Goal: Transaction & Acquisition: Purchase product/service

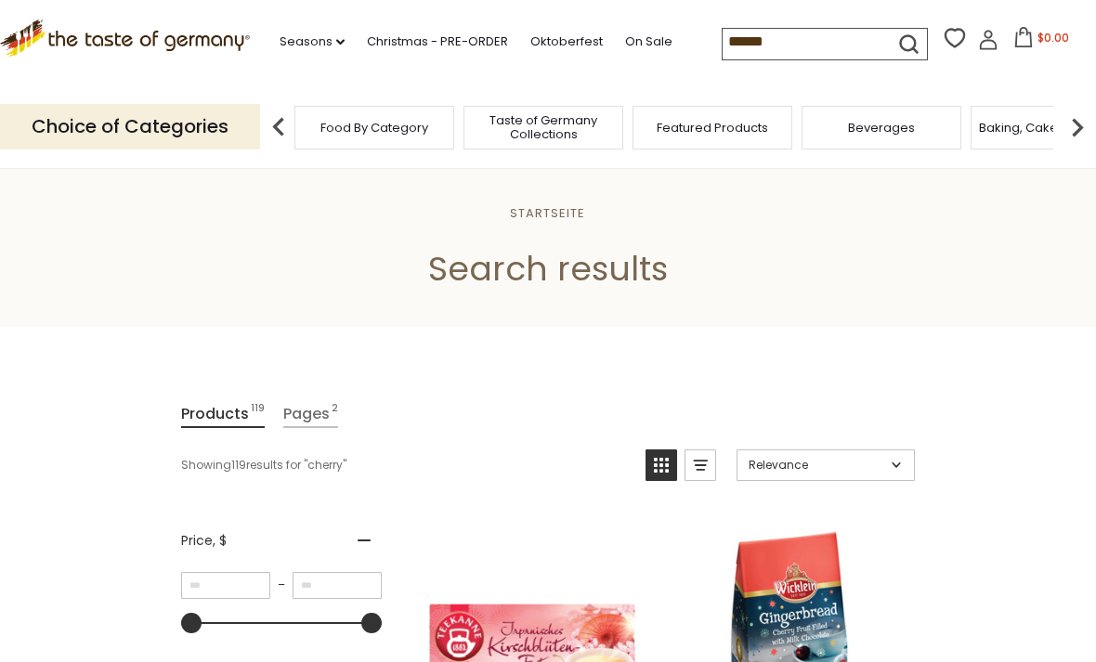
click at [827, 50] on input "******" at bounding box center [800, 42] width 157 height 26
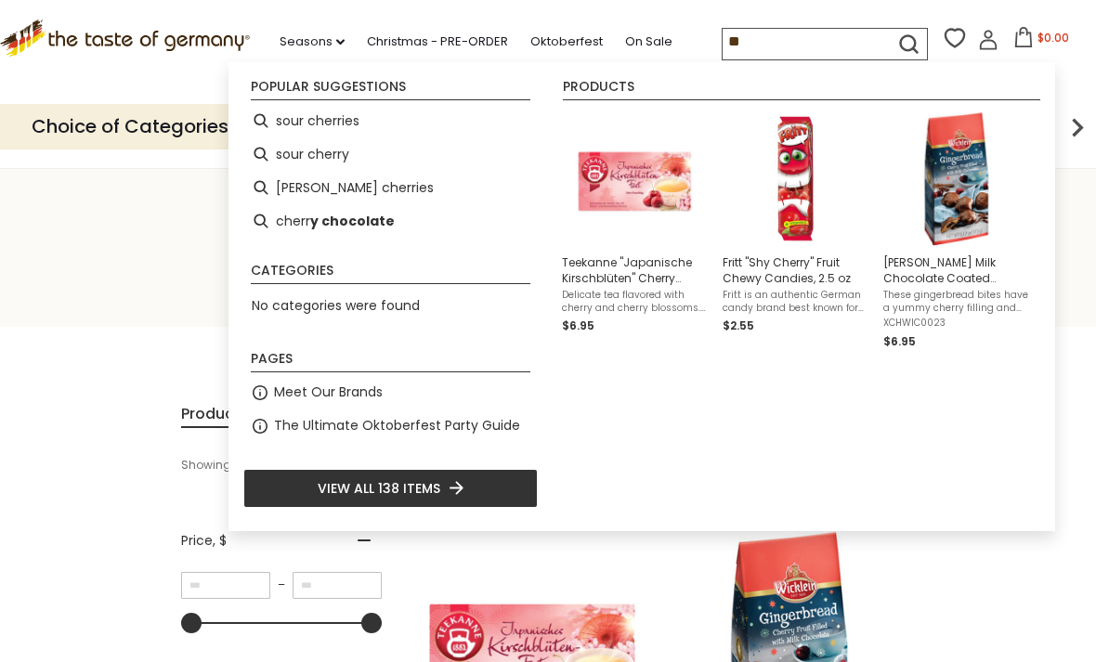
type input "*"
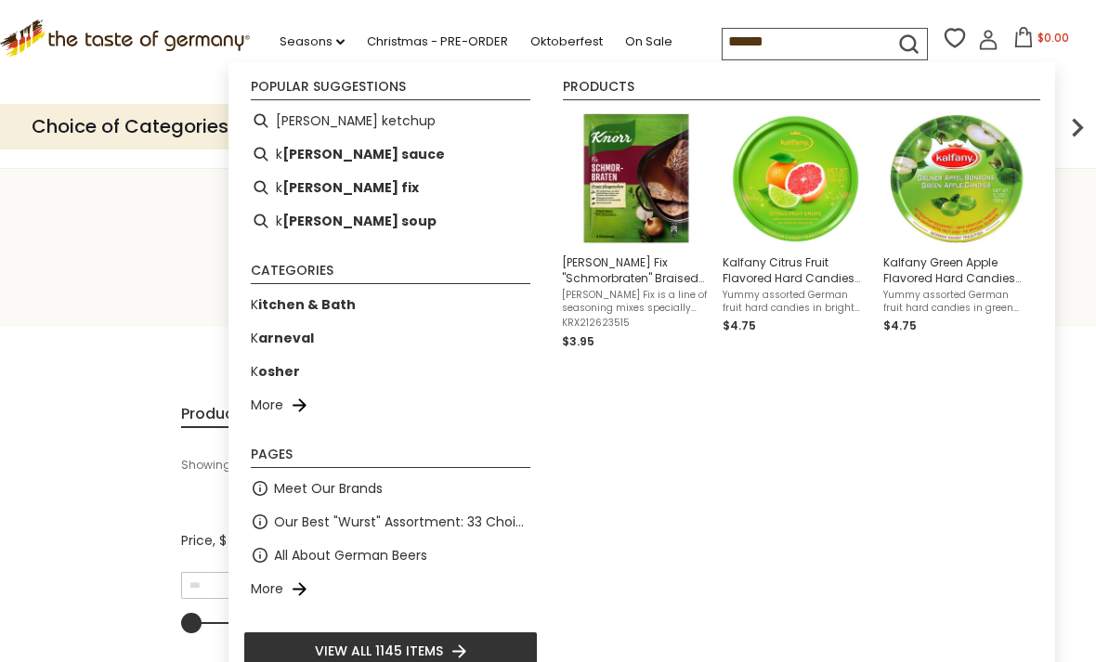
type input "*******"
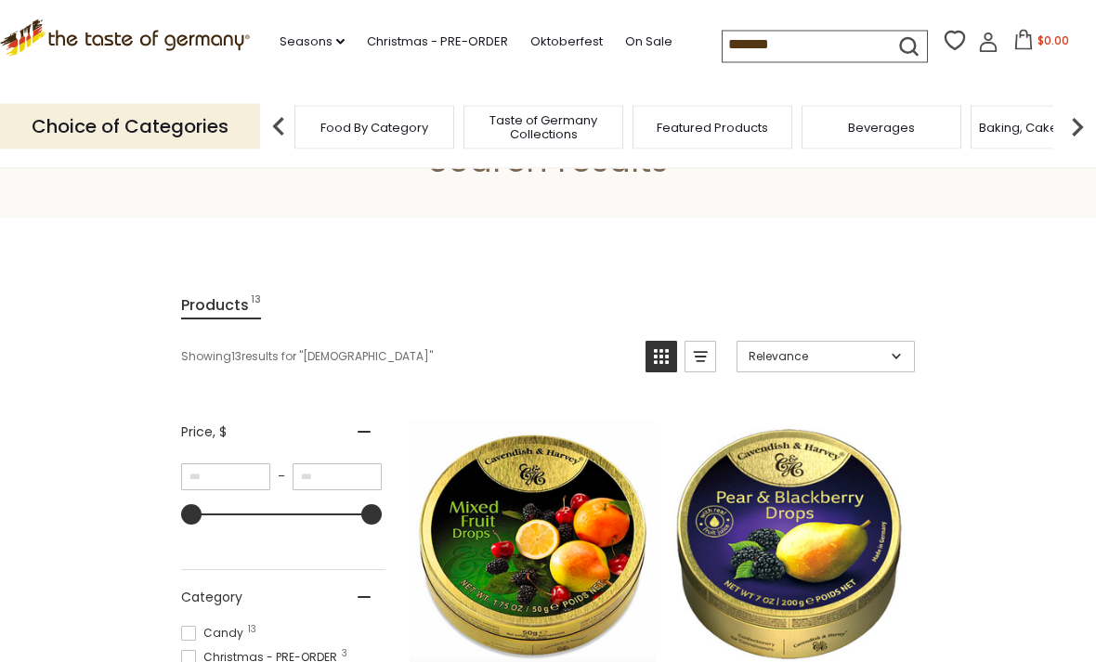
scroll to position [94, 0]
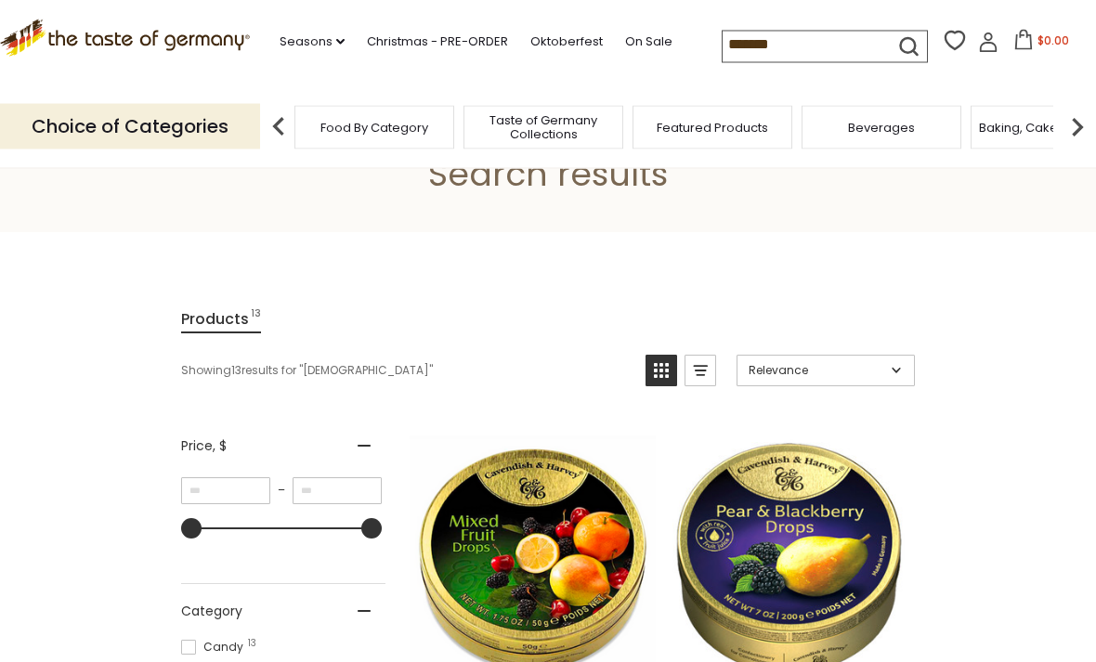
click at [742, 52] on input "*******" at bounding box center [800, 45] width 157 height 26
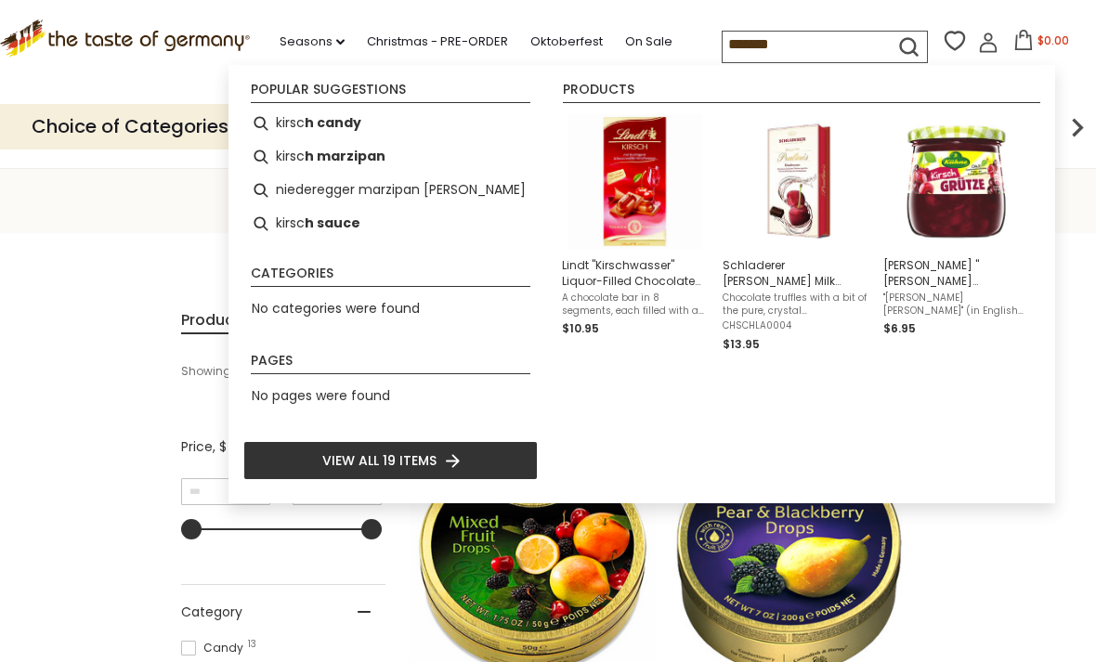
type input "********"
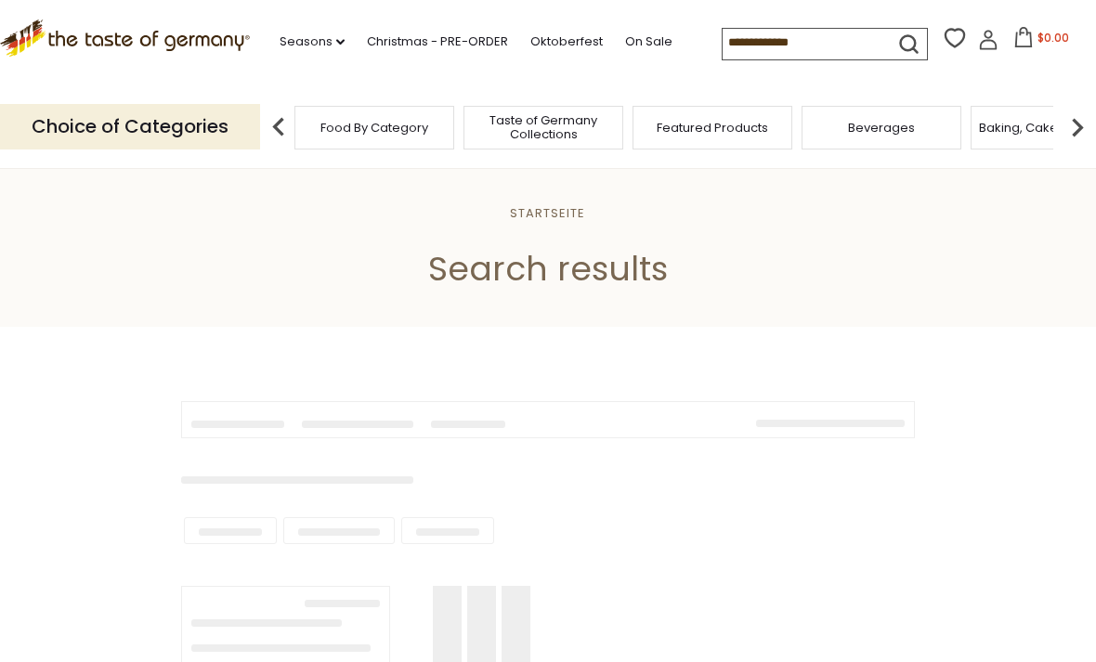
type input "********"
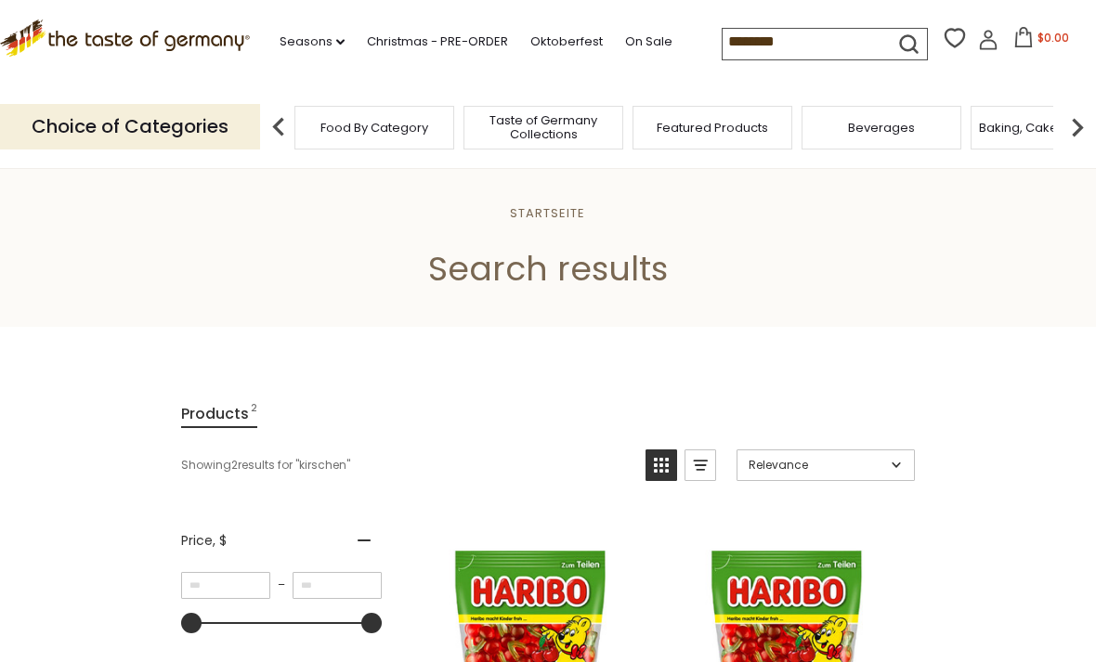
click at [282, 49] on link "Seasons dropdown_arrow" at bounding box center [311, 42] width 65 height 20
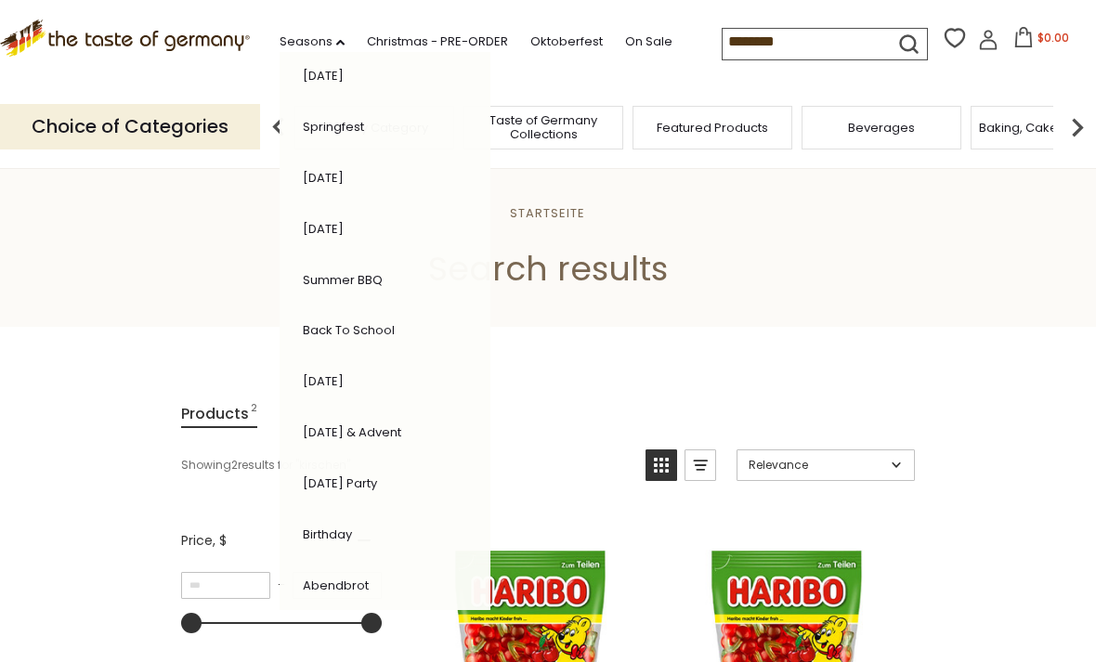
scroll to position [318, 0]
click at [317, 430] on link "[DATE] & Advent" at bounding box center [352, 434] width 98 height 18
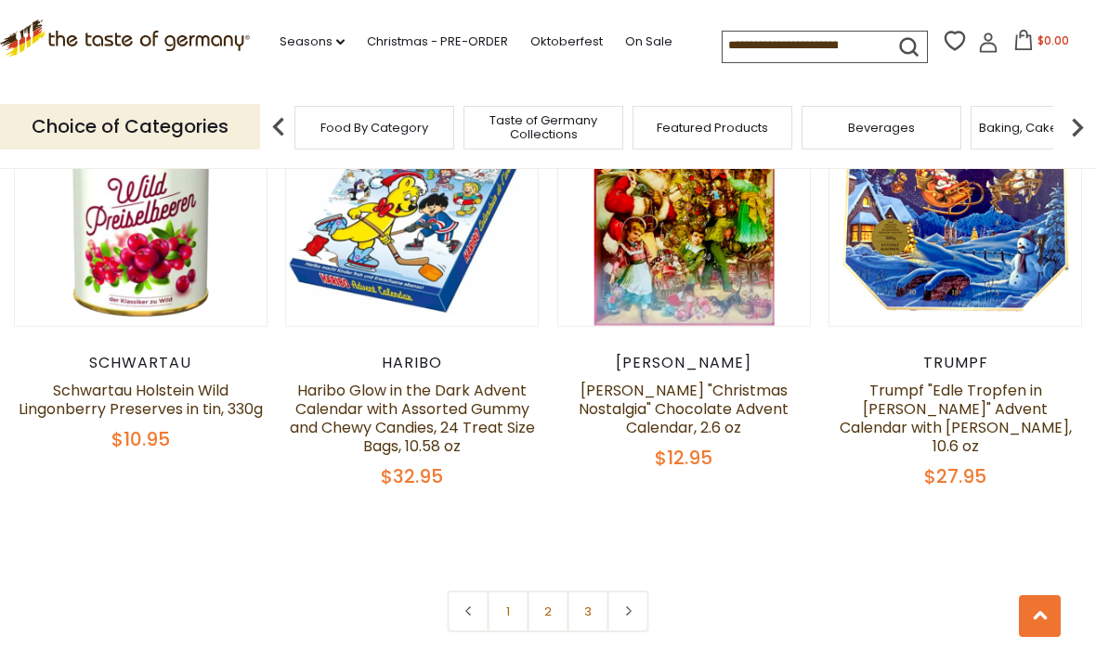
scroll to position [4257, 0]
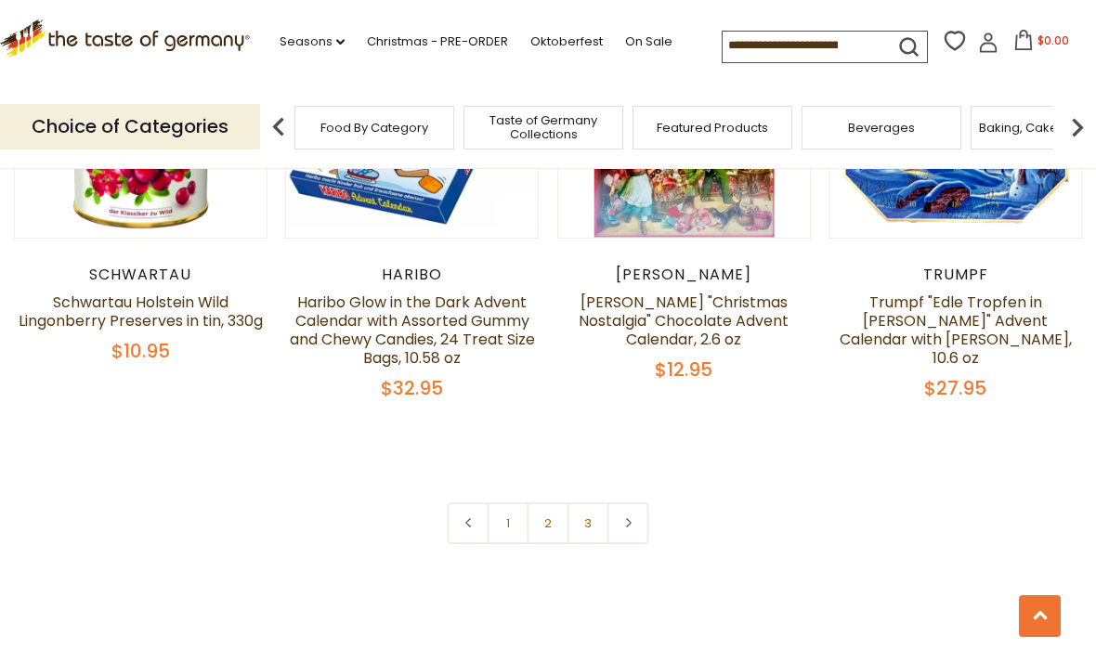
click at [554, 509] on link "2" at bounding box center [548, 523] width 42 height 42
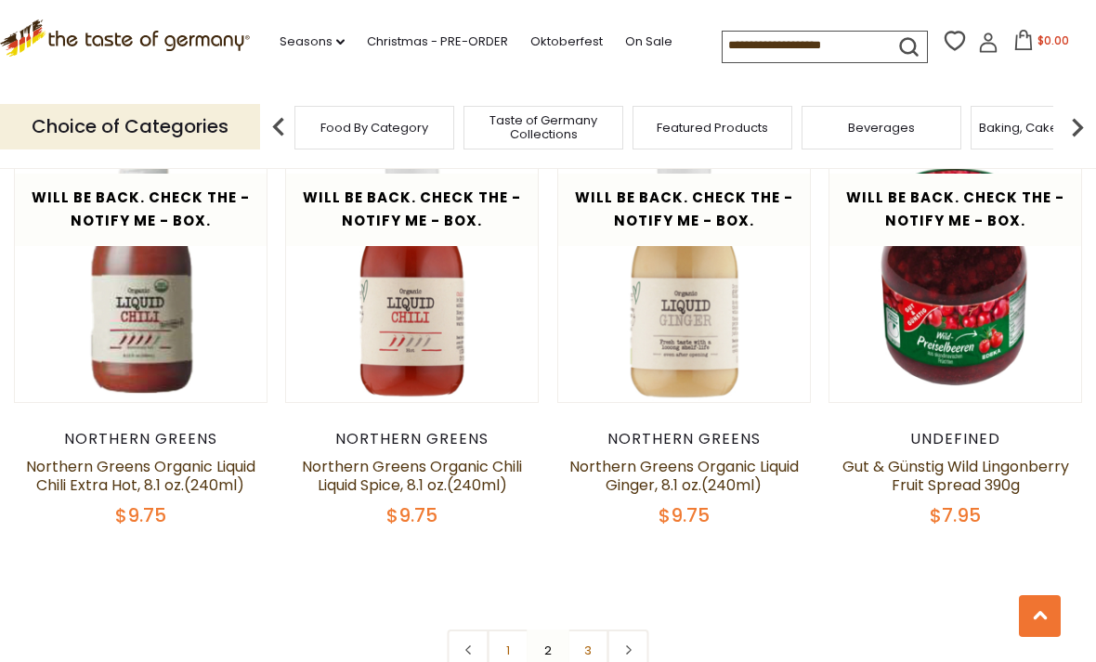
scroll to position [4095, 0]
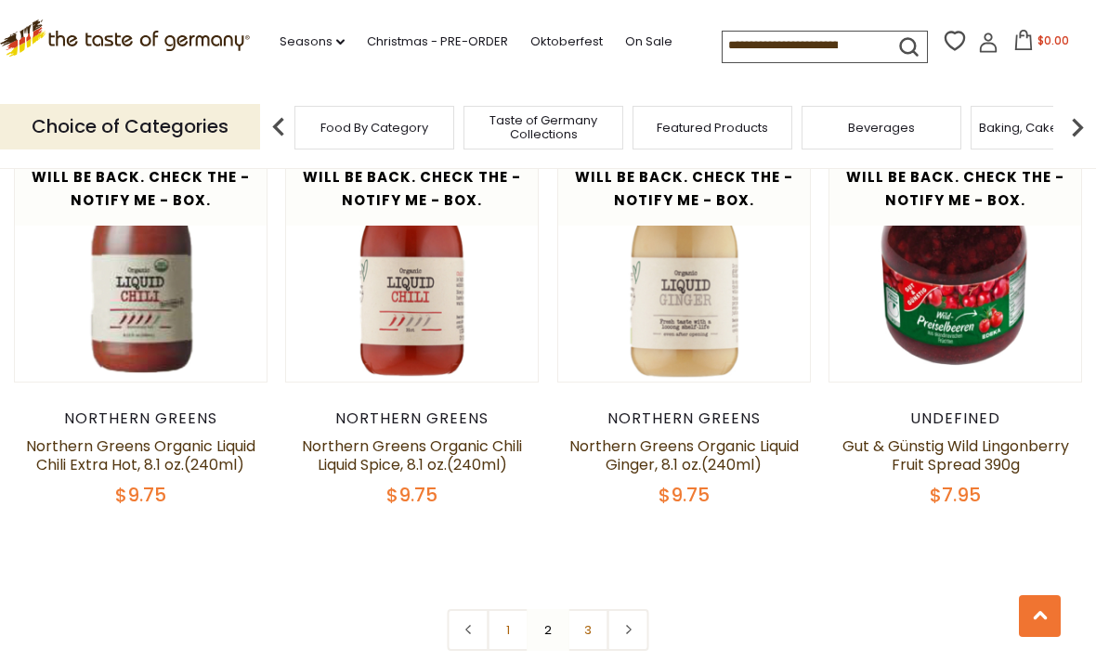
click at [578, 609] on link "3" at bounding box center [588, 630] width 42 height 42
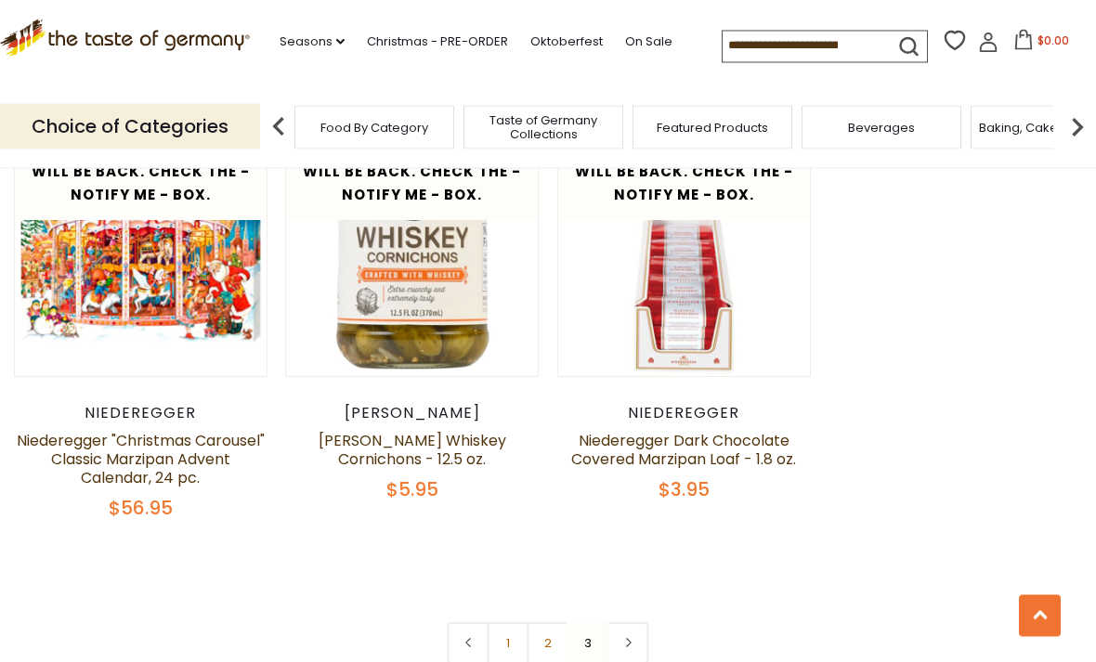
scroll to position [1859, 0]
click at [404, 430] on link "Kuehne Whiskey Cornichons - 12.5 oz." at bounding box center [412, 450] width 188 height 40
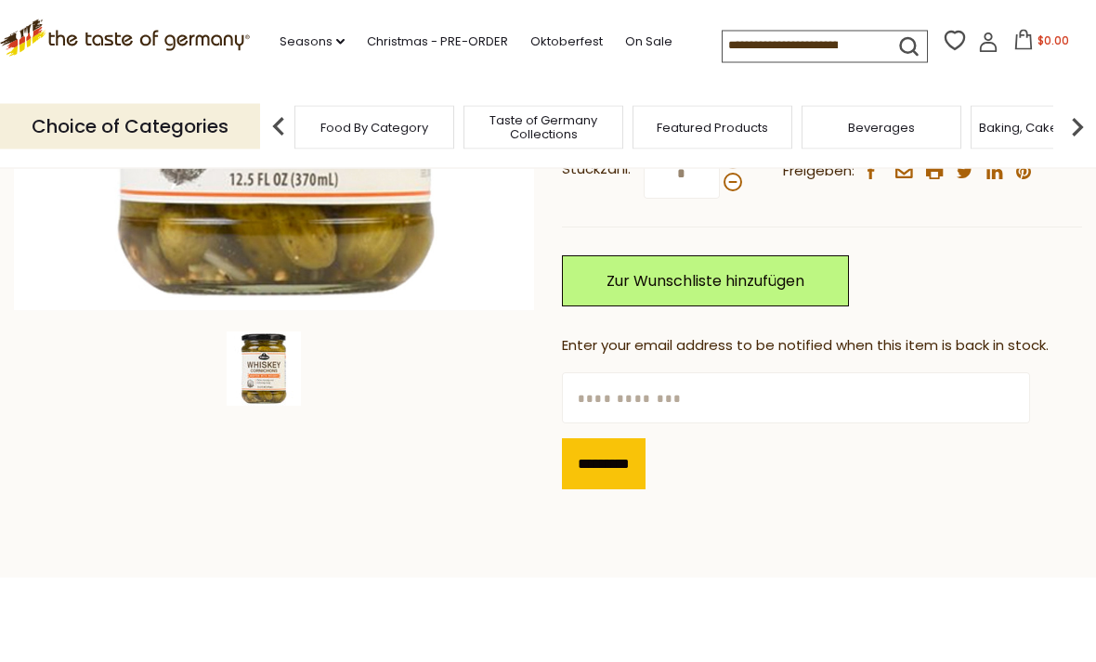
scroll to position [473, 0]
click at [279, 32] on link "Seasons dropdown_arrow" at bounding box center [311, 42] width 65 height 20
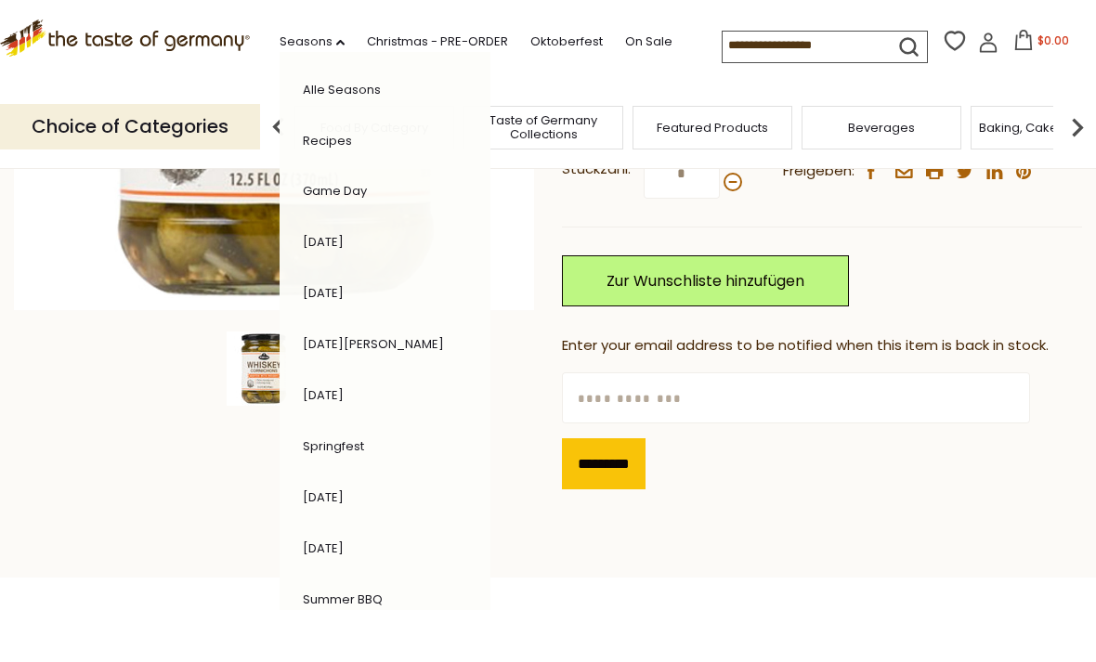
click at [279, 45] on link "Seasons dropdown_arrow" at bounding box center [311, 42] width 65 height 20
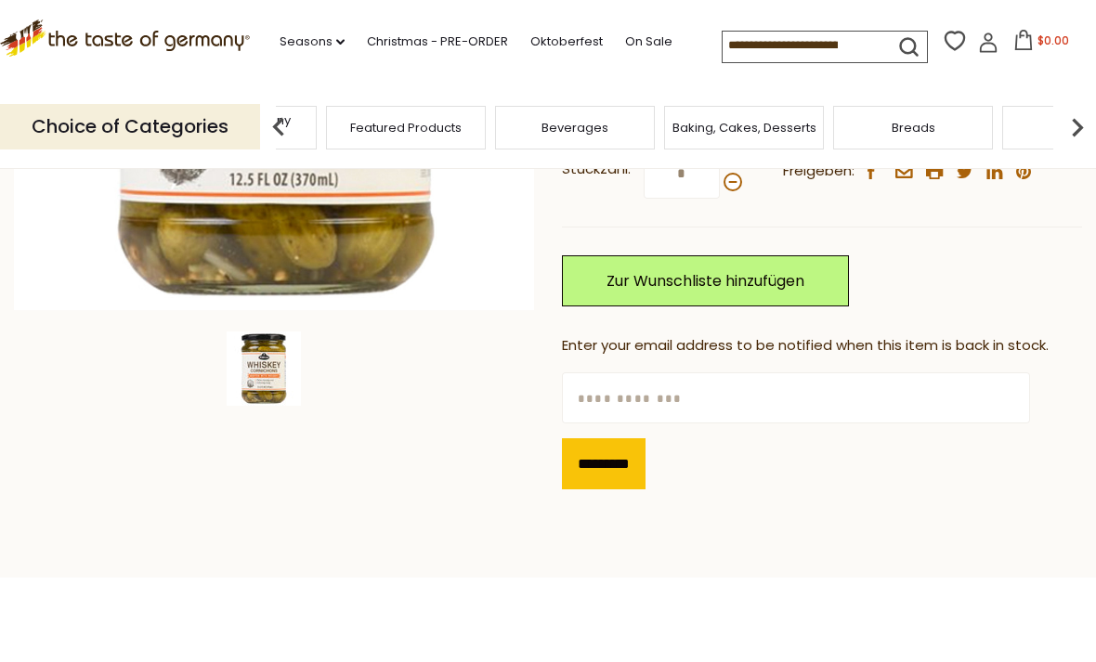
click at [317, 125] on div "Taste of Germany Collections" at bounding box center [237, 128] width 160 height 44
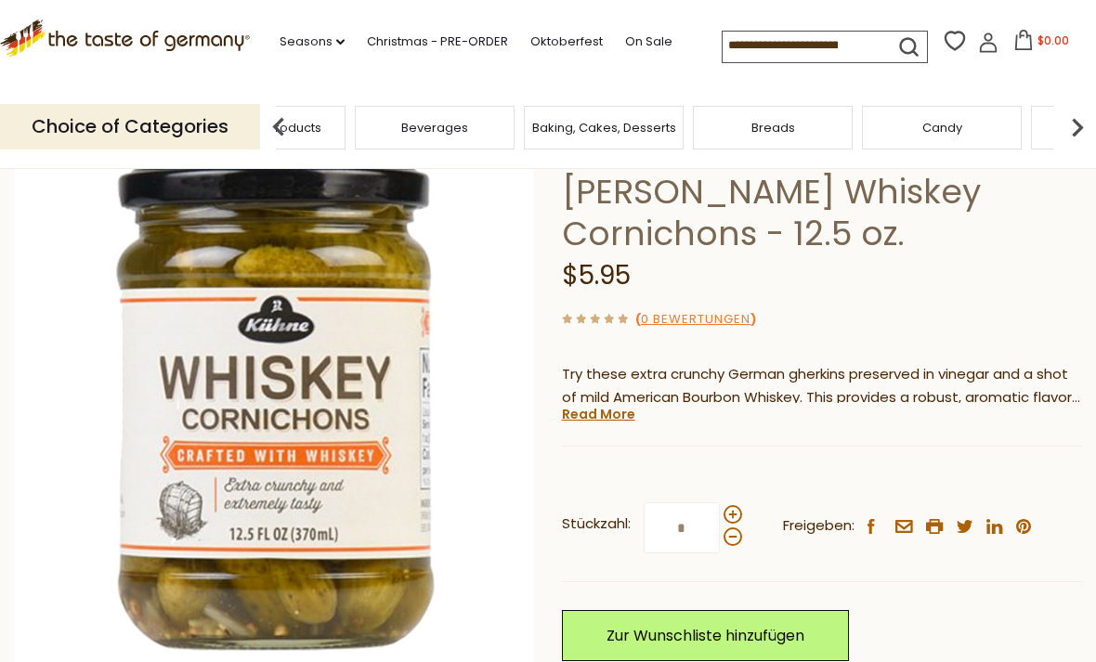
scroll to position [114, 0]
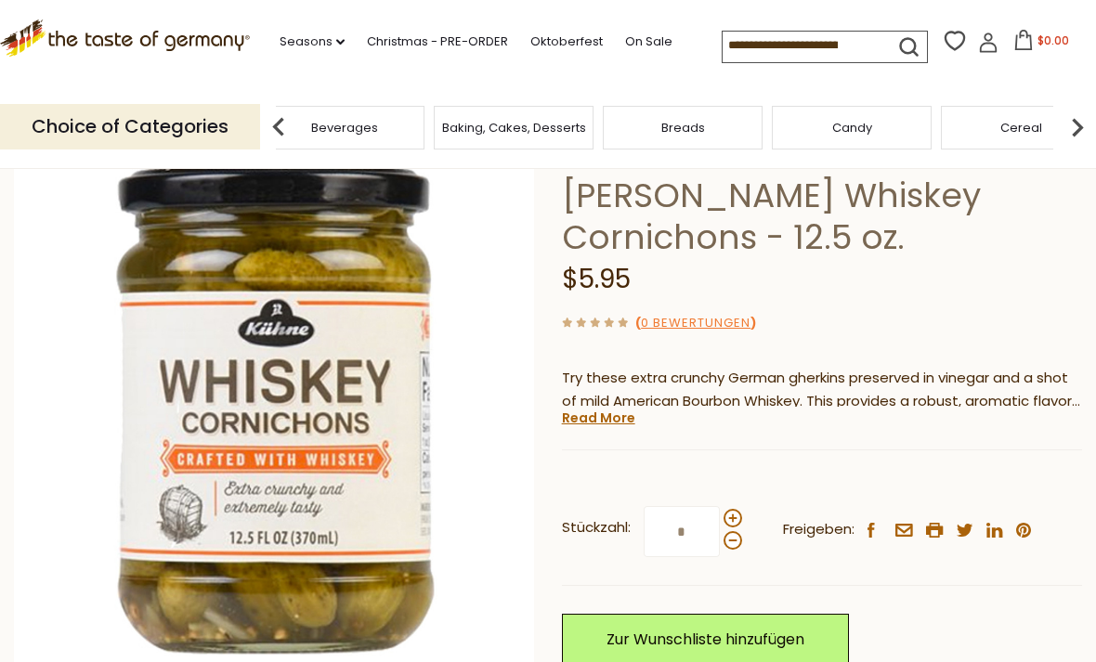
click at [1087, 131] on img at bounding box center [1076, 127] width 37 height 37
click at [1073, 123] on img at bounding box center [1076, 127] width 37 height 37
click at [1085, 122] on img at bounding box center [1076, 127] width 37 height 37
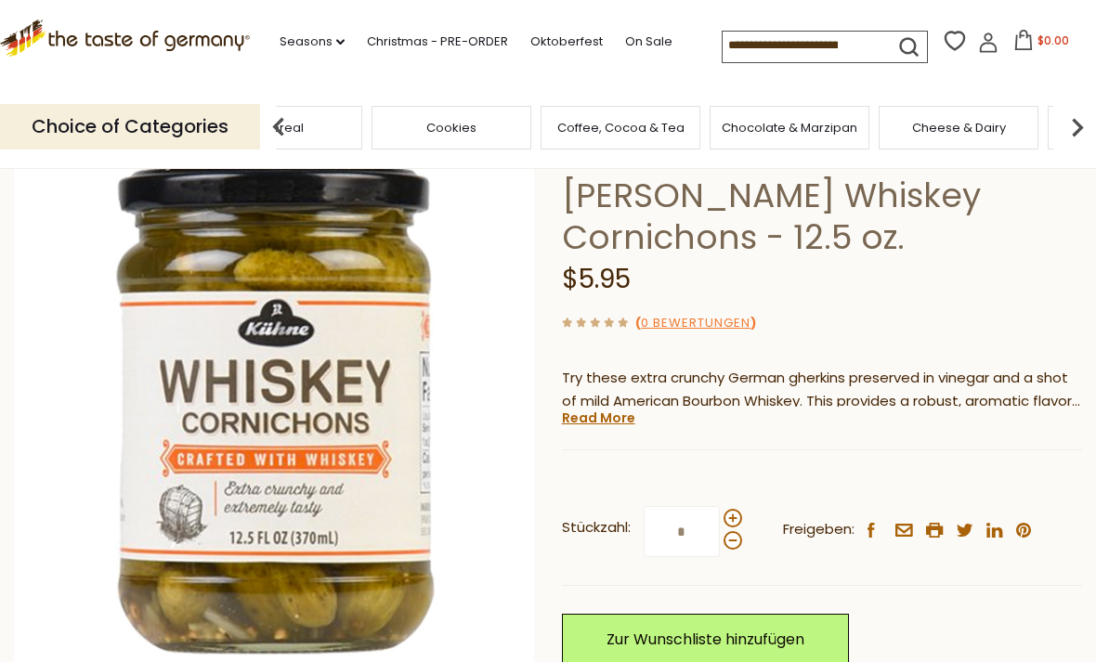
click at [1084, 123] on img at bounding box center [1076, 127] width 37 height 37
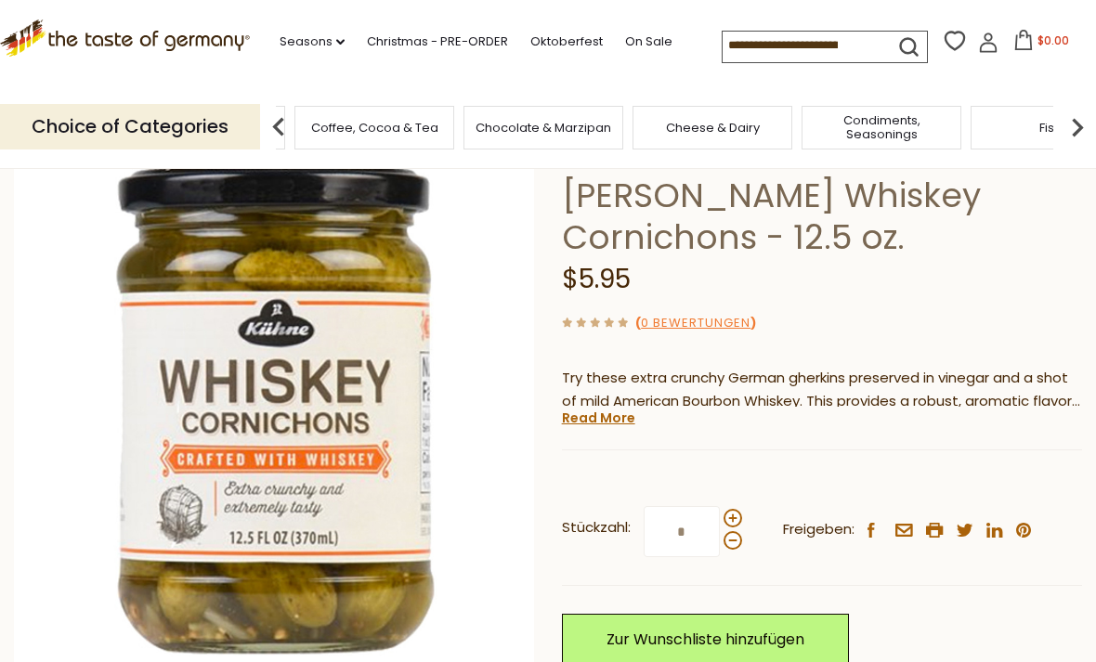
click at [1090, 124] on img at bounding box center [1076, 127] width 37 height 37
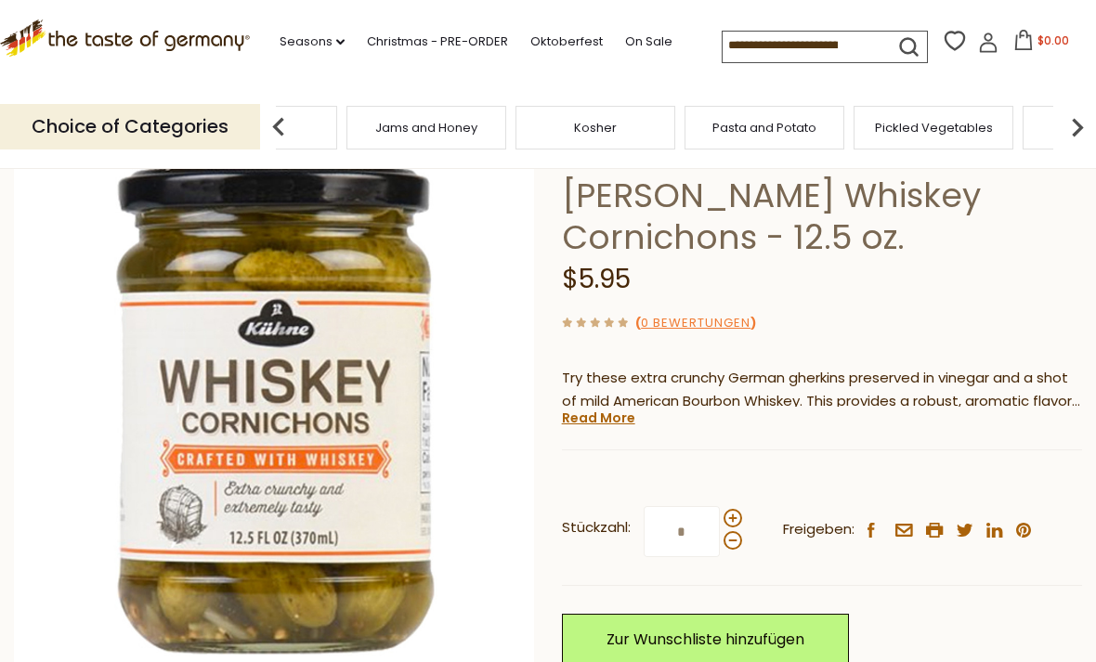
click at [640, 135] on div "Food By Category Taste of Germany Collections Featured Products Beverages Bakin…" at bounding box center [764, 128] width 5576 height 44
click at [269, 121] on img at bounding box center [278, 127] width 37 height 37
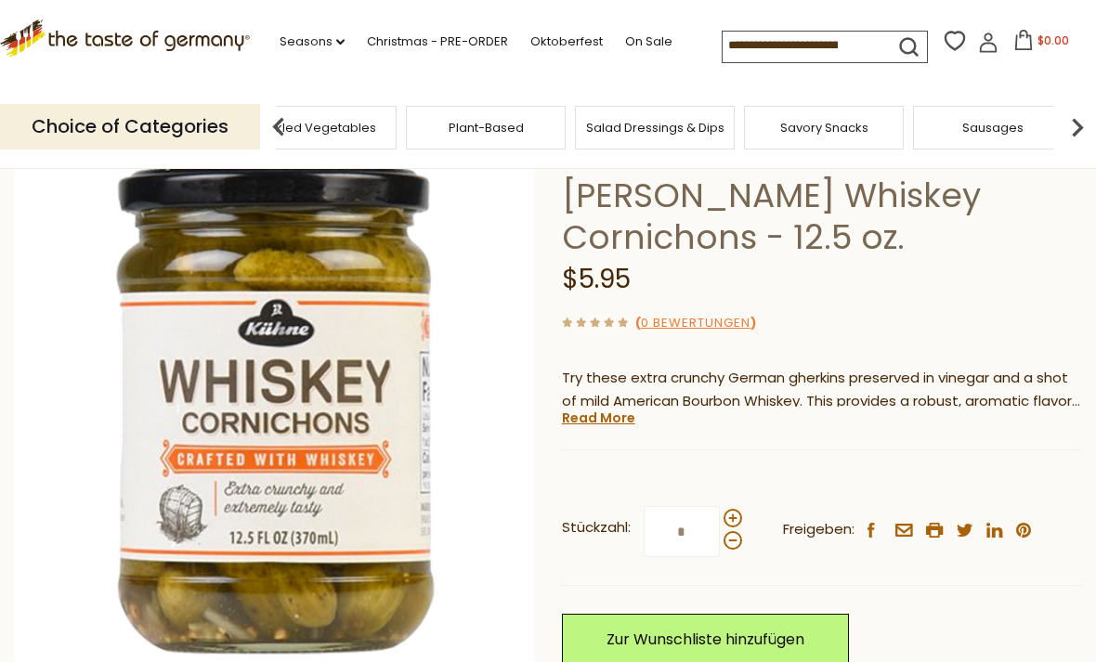
click at [406, 116] on div "Plant-Based" at bounding box center [486, 128] width 160 height 44
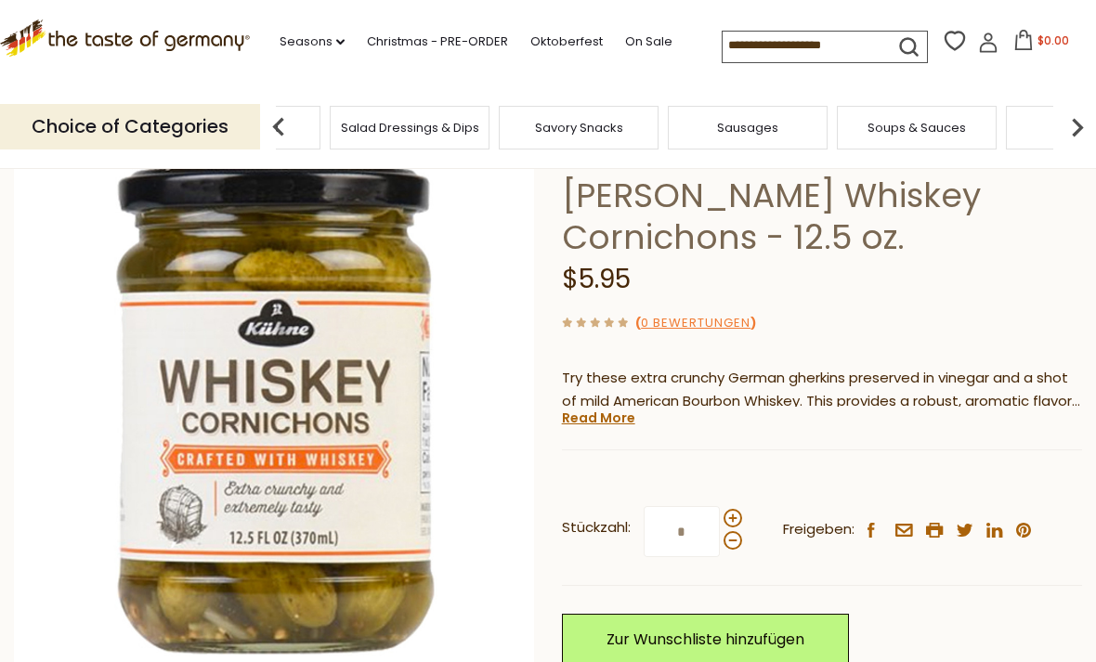
click at [284, 126] on img at bounding box center [278, 127] width 37 height 37
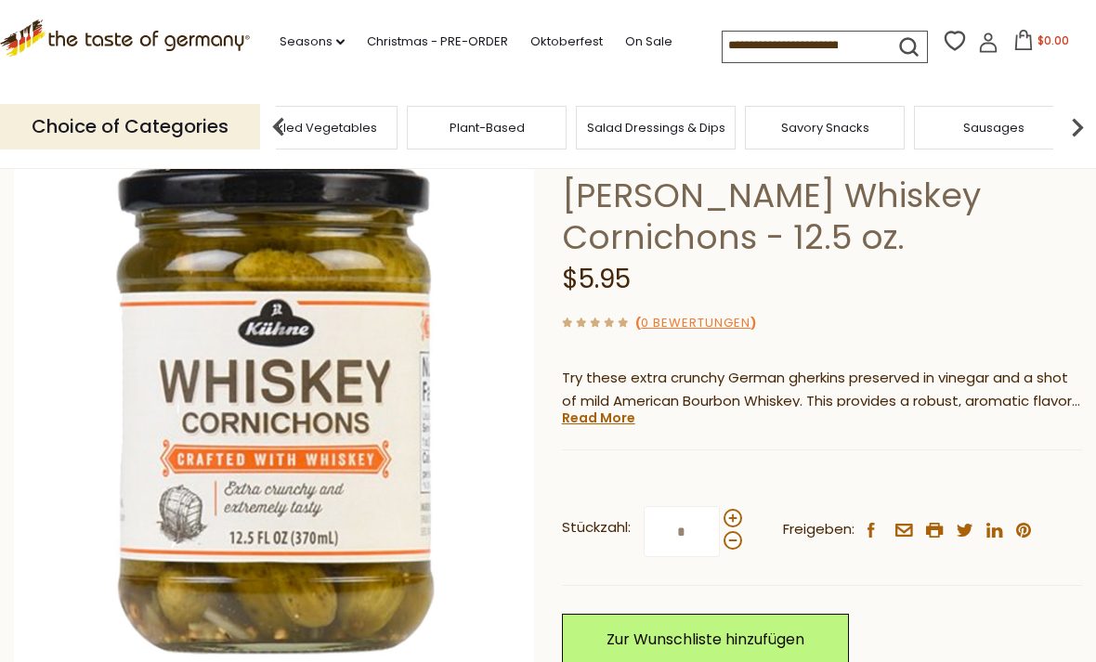
click at [276, 130] on img at bounding box center [278, 127] width 37 height 37
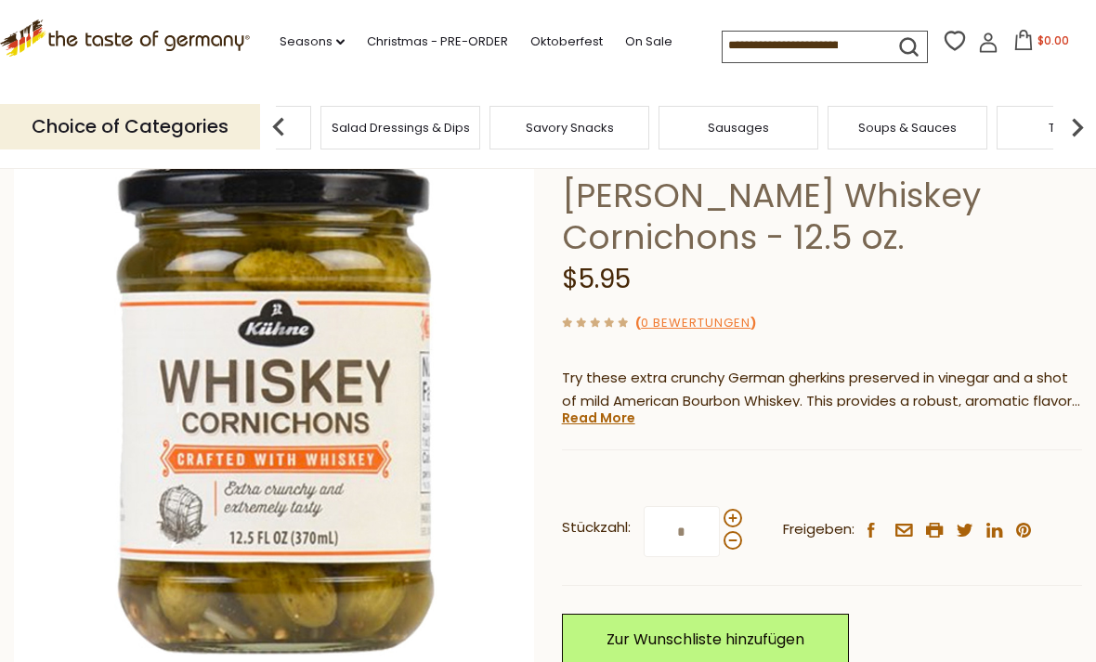
click at [311, 129] on div "Plant-Based" at bounding box center [231, 128] width 160 height 44
click at [161, 132] on p "Choice of Categories" at bounding box center [130, 126] width 260 height 45
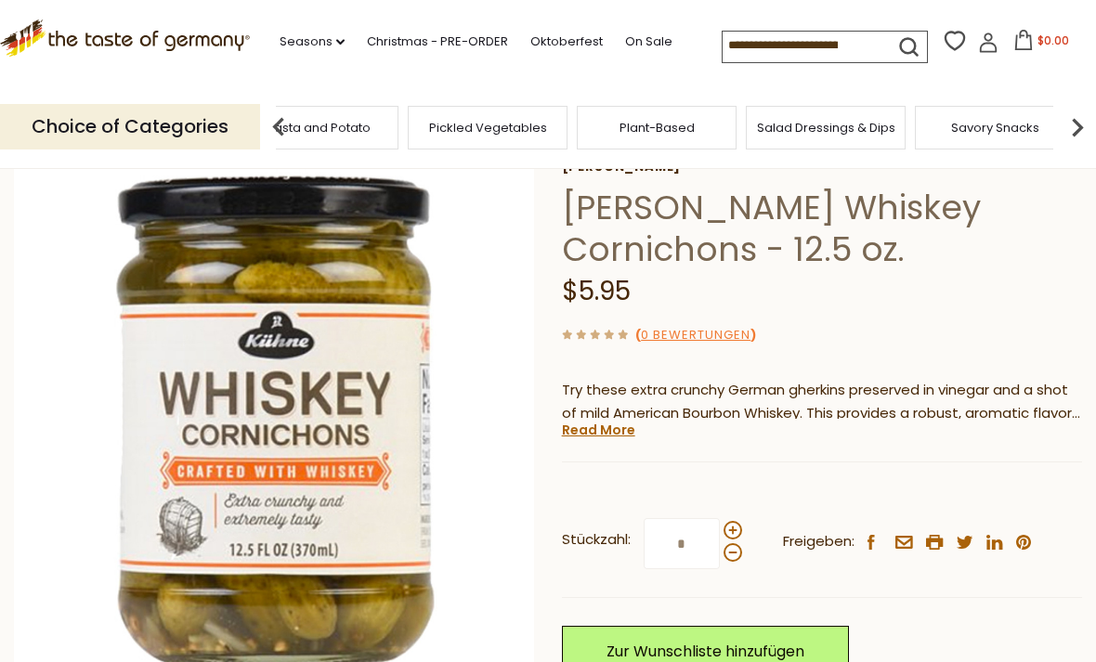
scroll to position [104, 0]
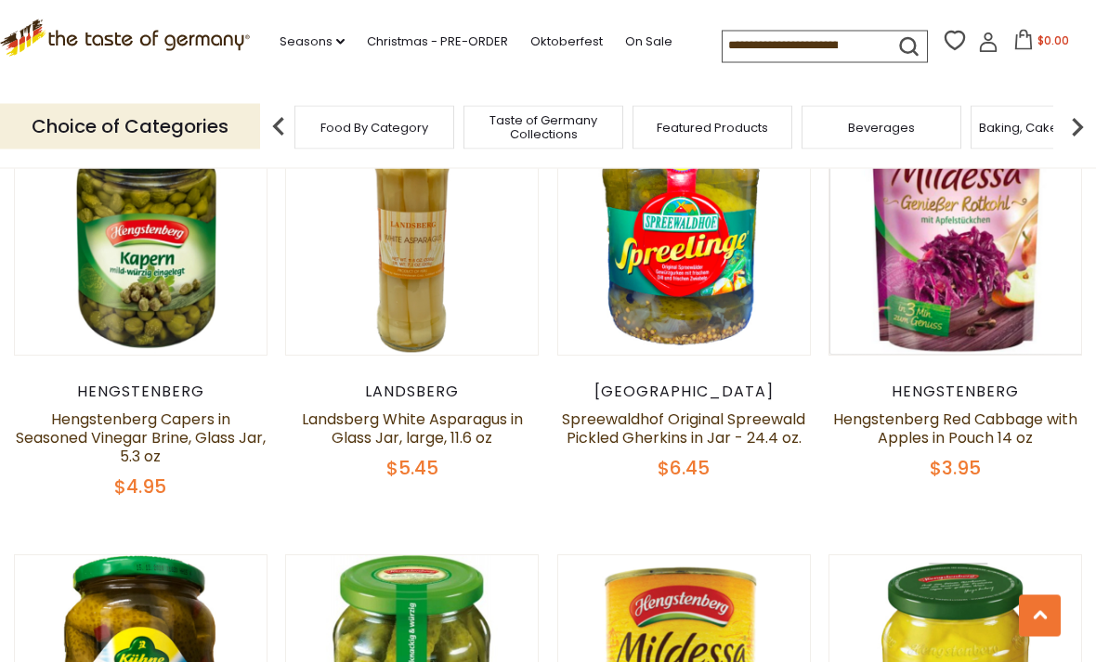
scroll to position [3688, 0]
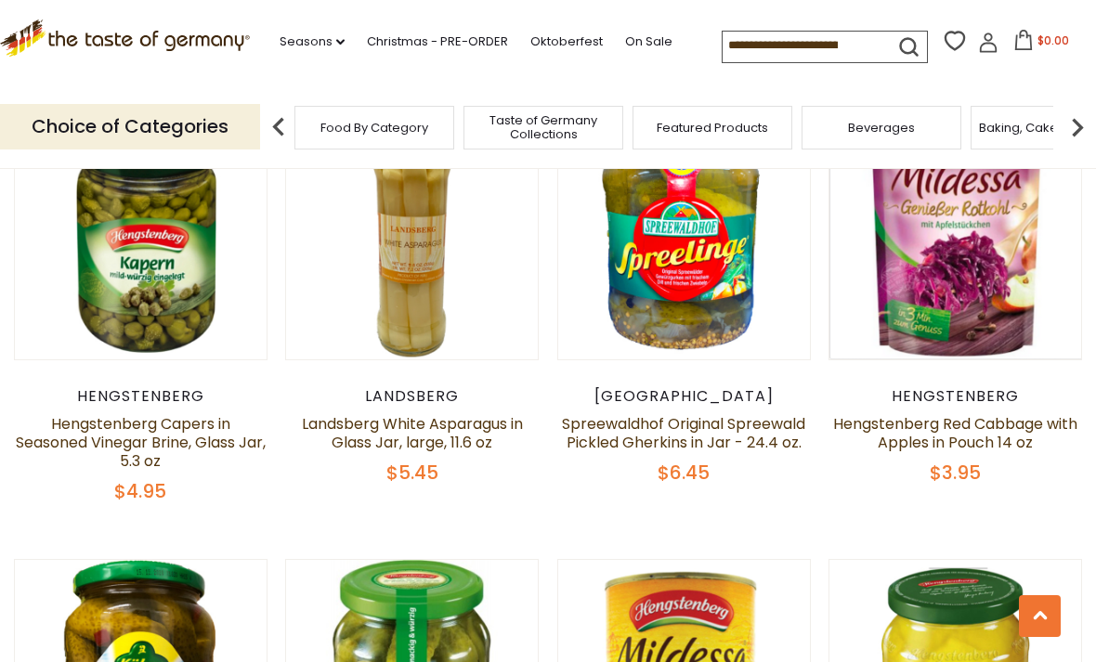
click at [706, 387] on div "Spreewaldhof Spreewaldhof Original Spreewald Pickled Gherkins in Jar - 24.4 oz.…" at bounding box center [683, 435] width 253 height 97
click at [679, 413] on link "Spreewaldhof Original Spreewald Pickled Gherkins in Jar - 24.4 oz." at bounding box center [683, 433] width 243 height 40
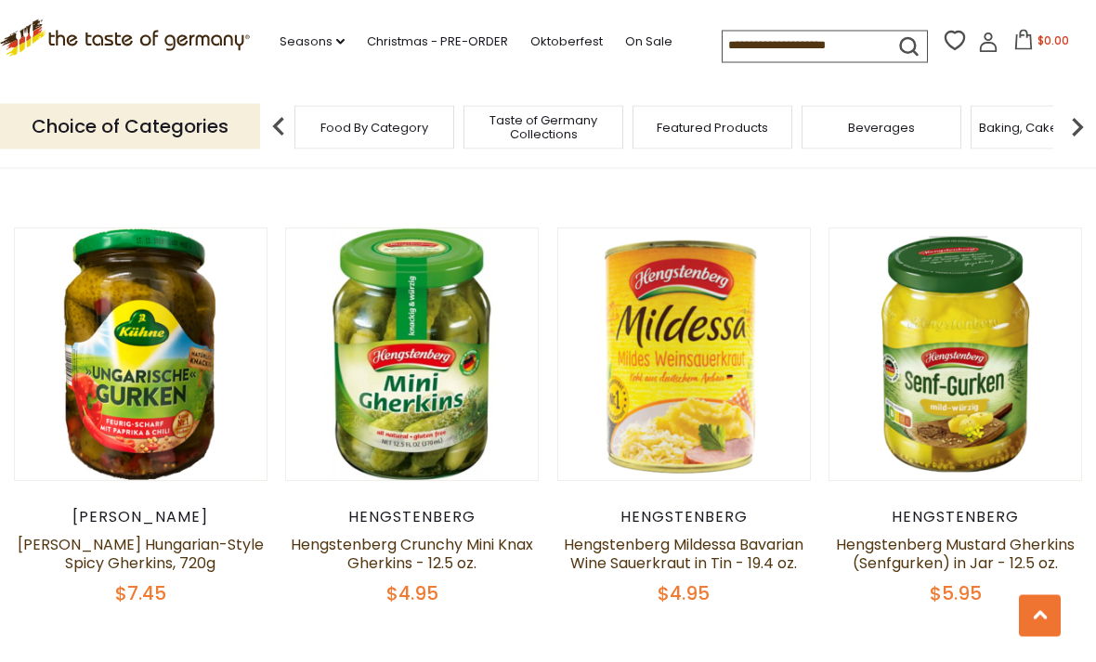
scroll to position [4035, 0]
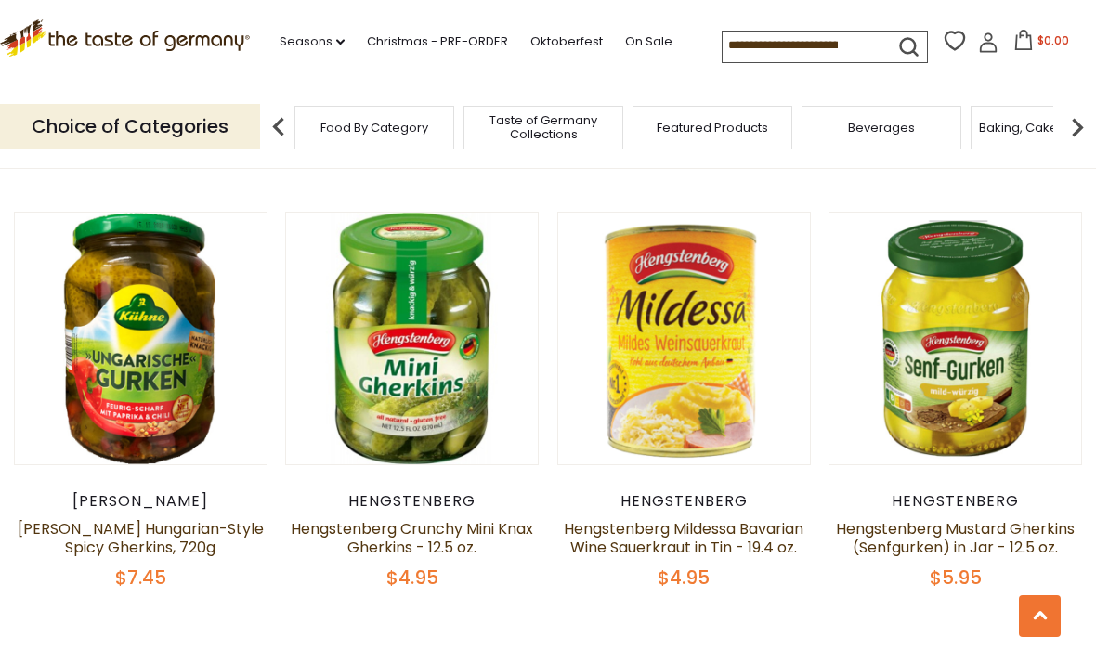
click at [1022, 492] on div "Hengstenberg" at bounding box center [954, 501] width 253 height 19
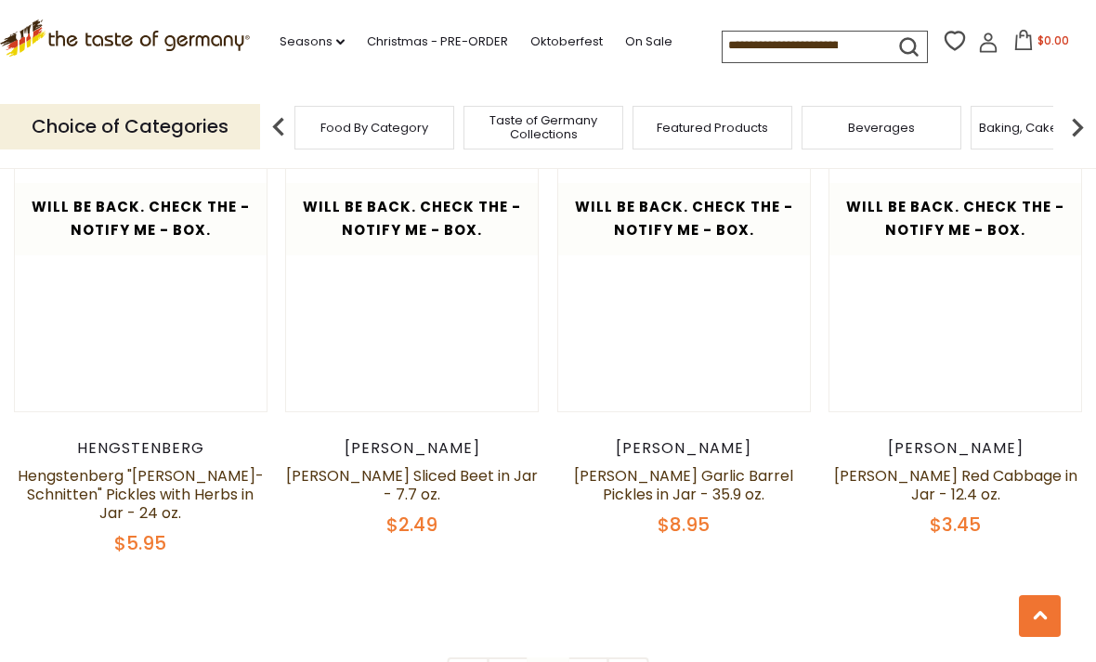
scroll to position [4129, 0]
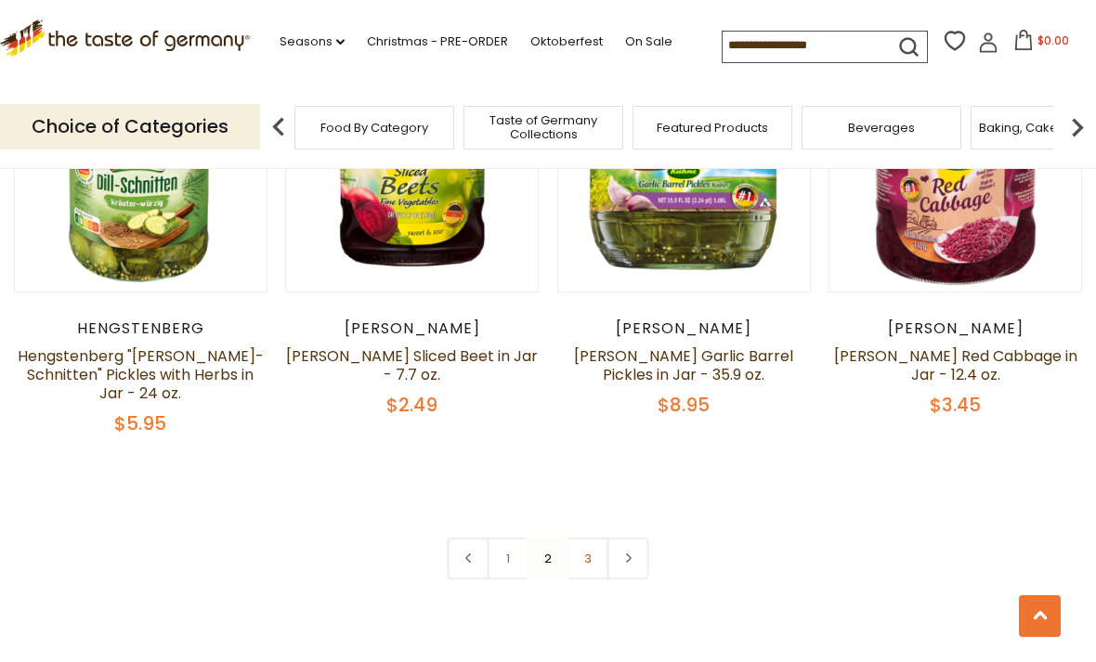
click at [600, 538] on link "3" at bounding box center [588, 559] width 42 height 42
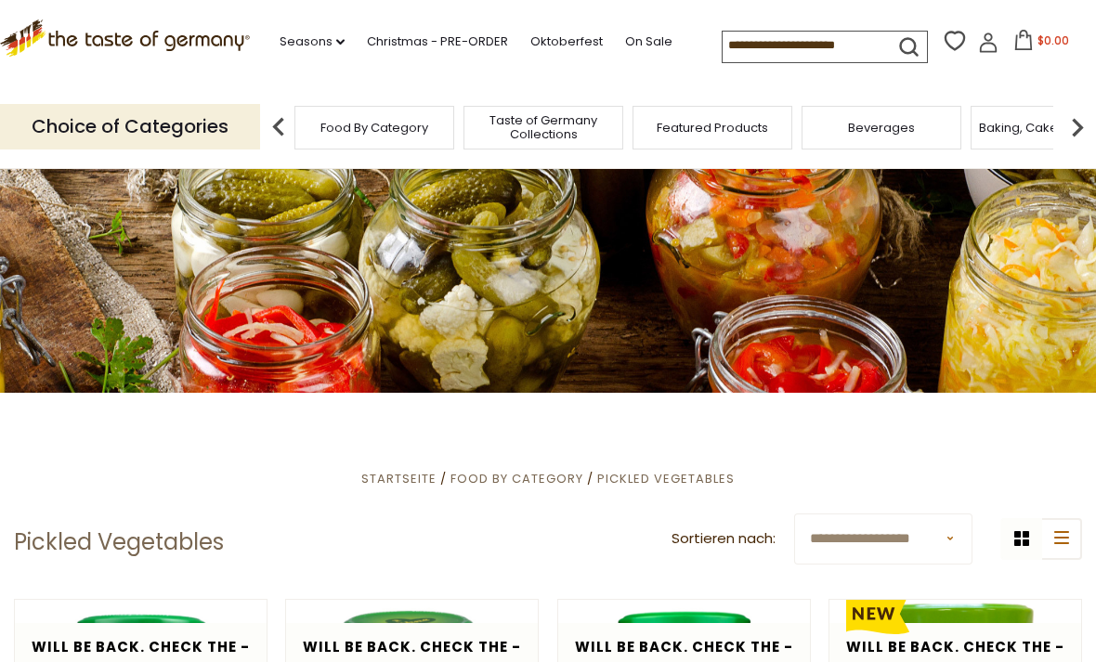
scroll to position [0, 0]
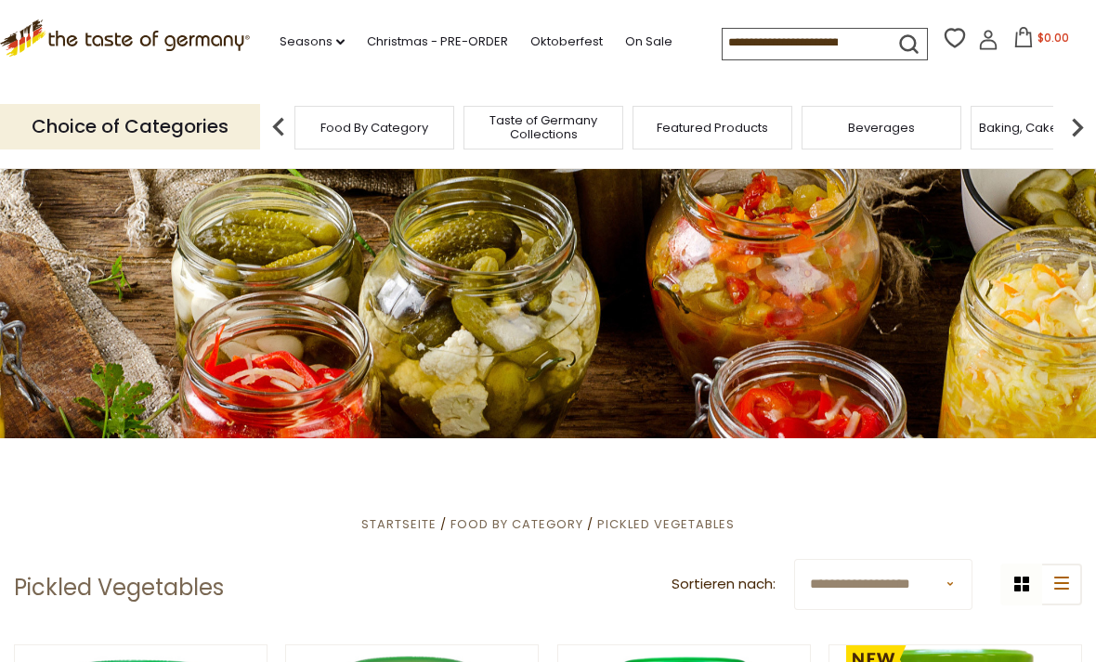
click at [835, 30] on input at bounding box center [800, 42] width 157 height 26
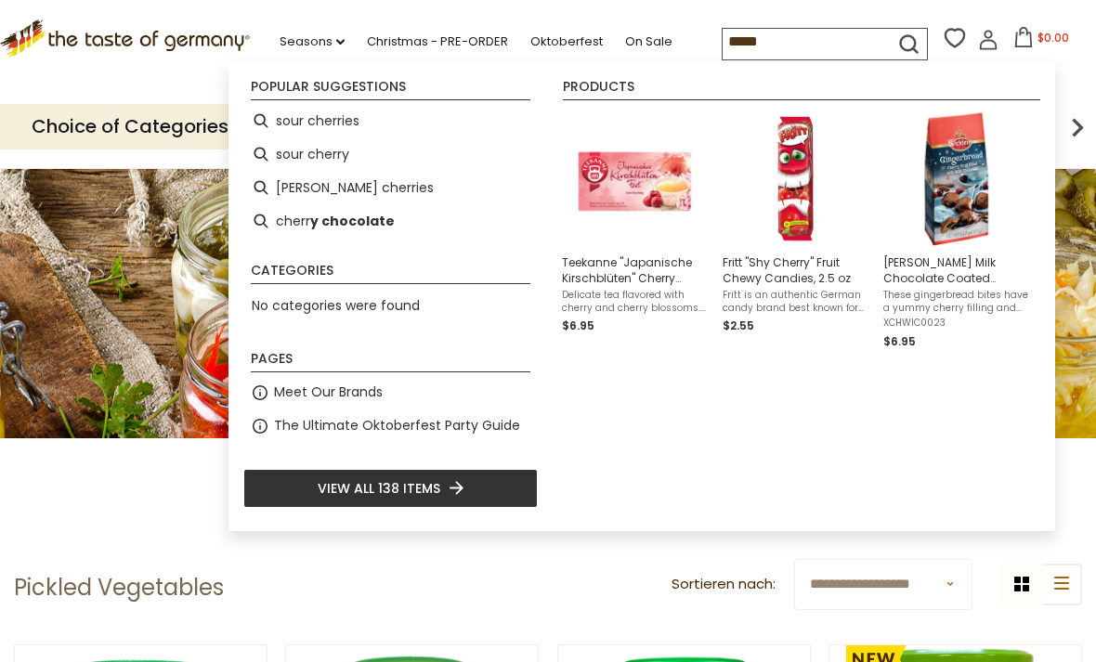
type input "******"
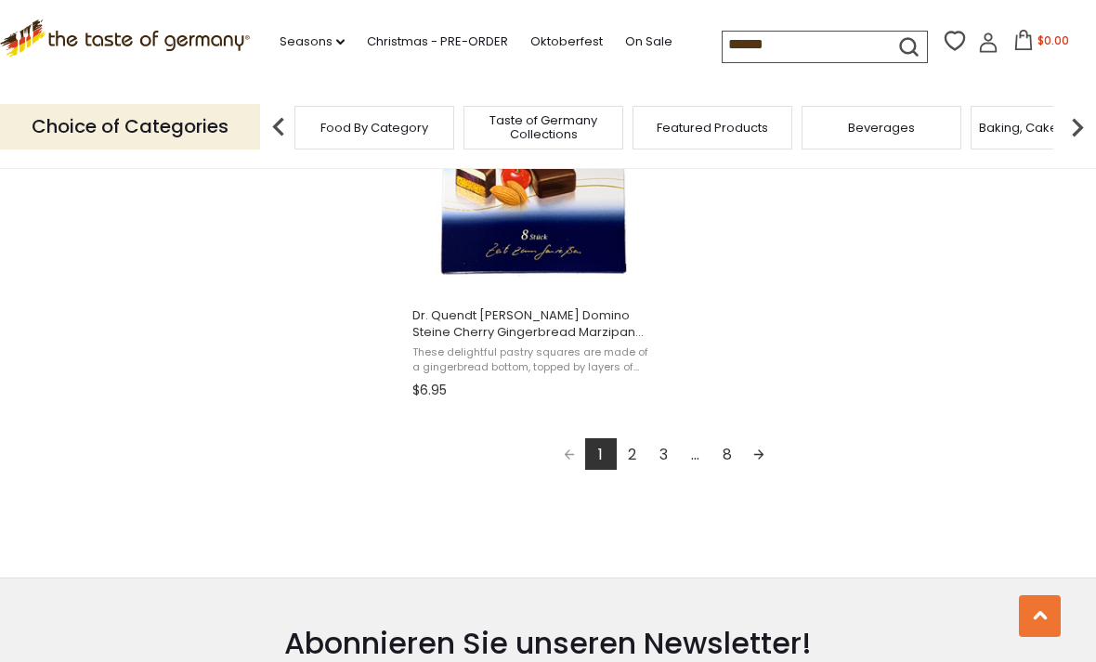
scroll to position [3325, 0]
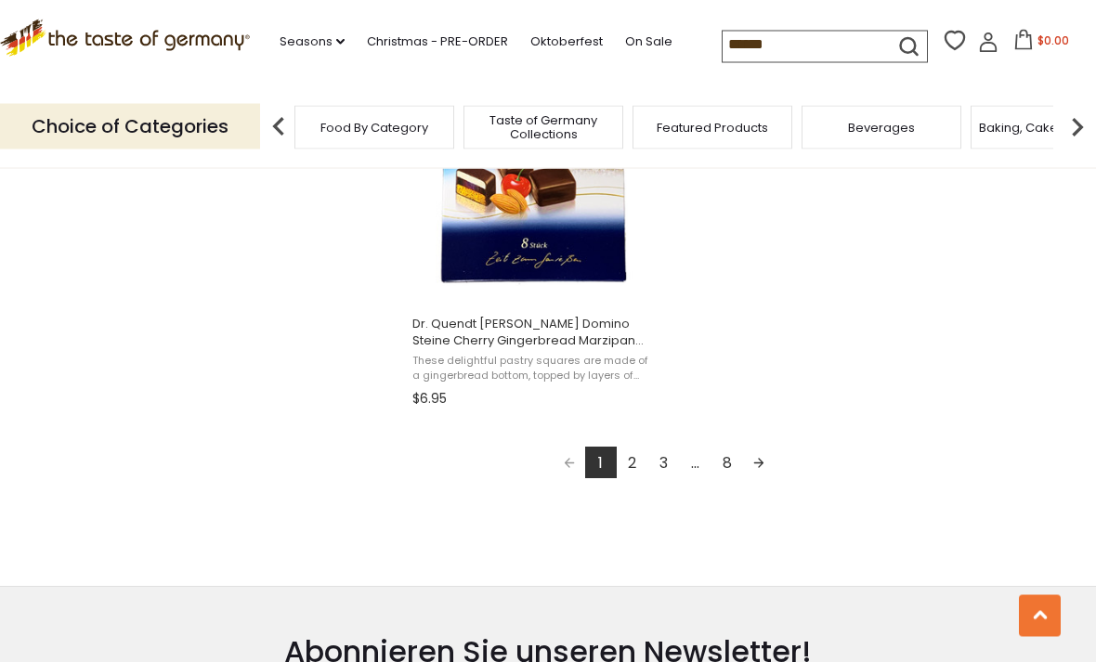
click at [636, 455] on link "2" at bounding box center [633, 464] width 32 height 32
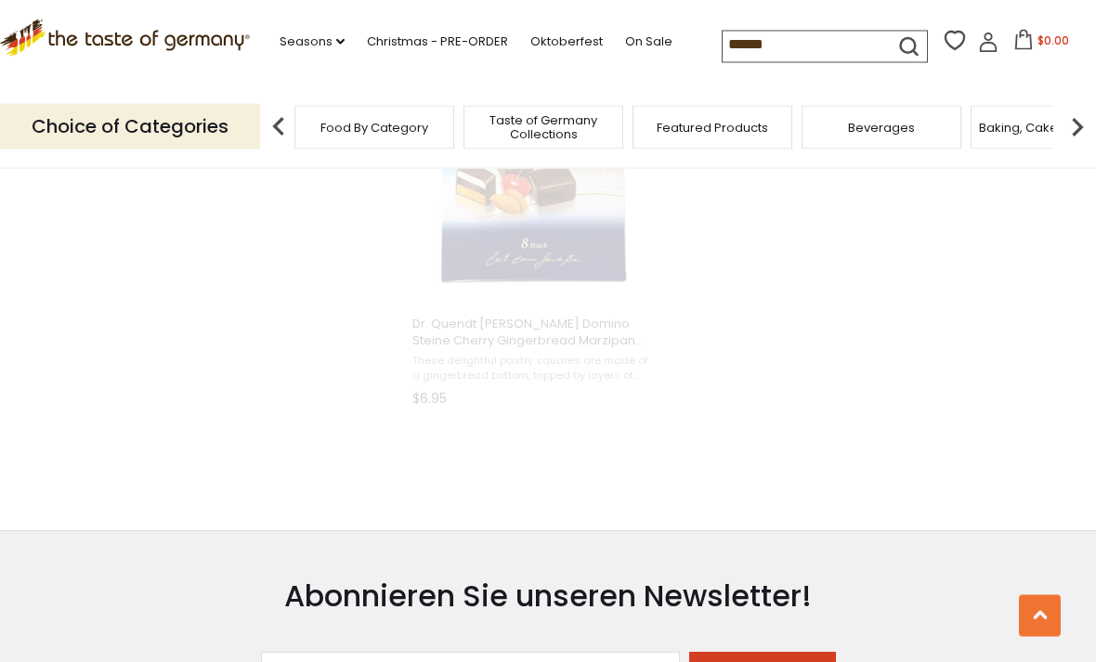
scroll to position [2000, 0]
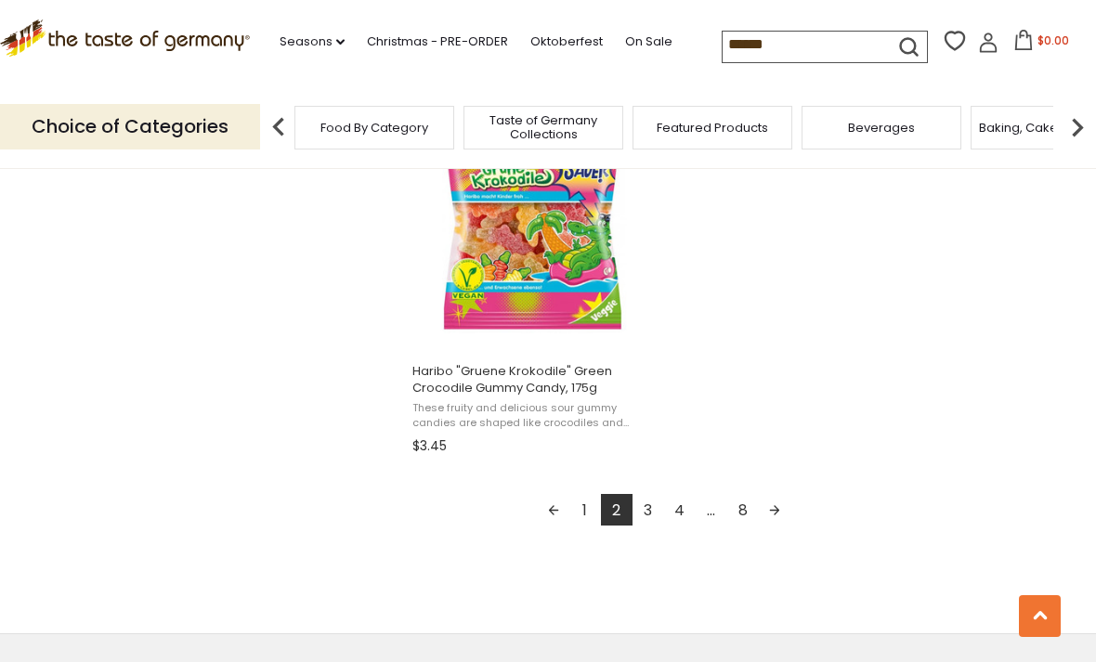
scroll to position [3274, 0]
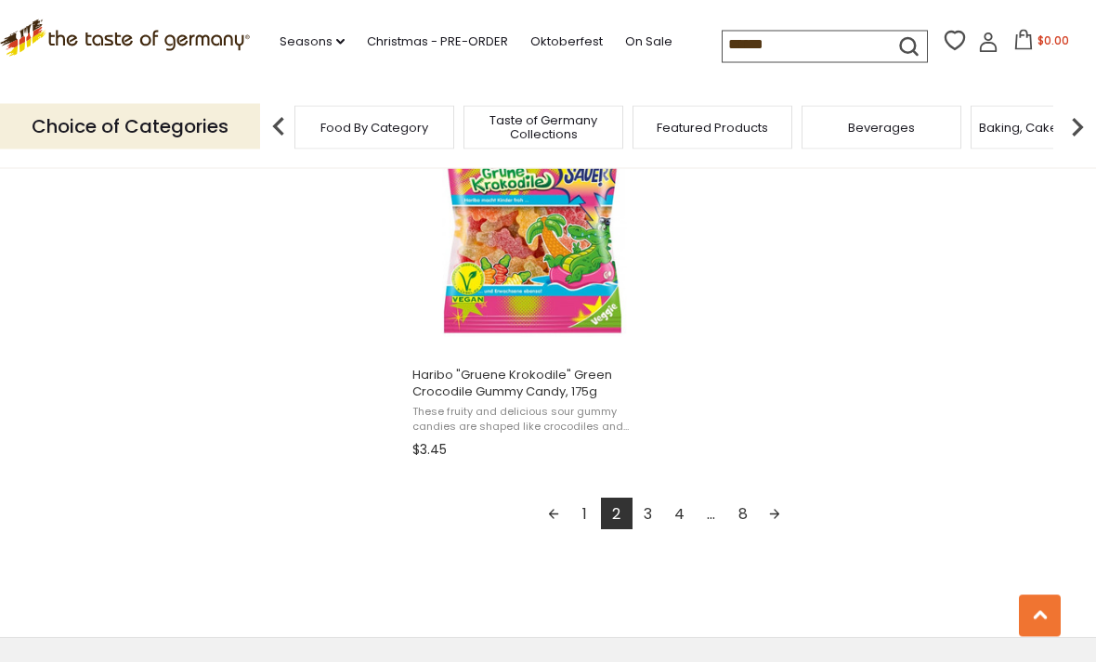
click at [643, 513] on link "3" at bounding box center [648, 515] width 32 height 32
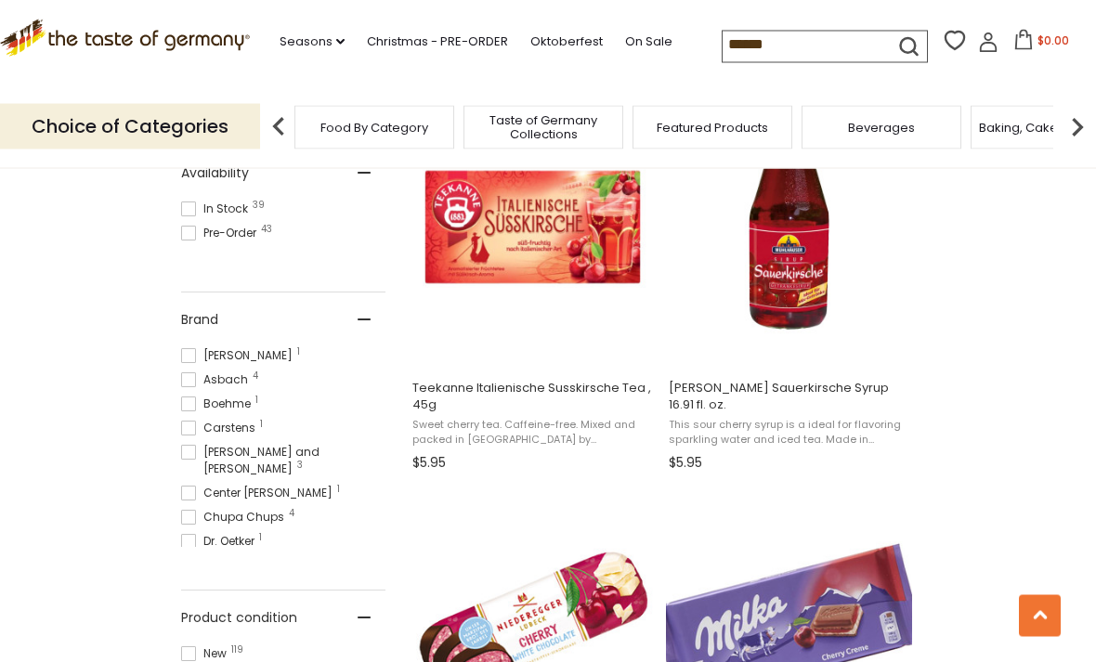
scroll to position [838, 0]
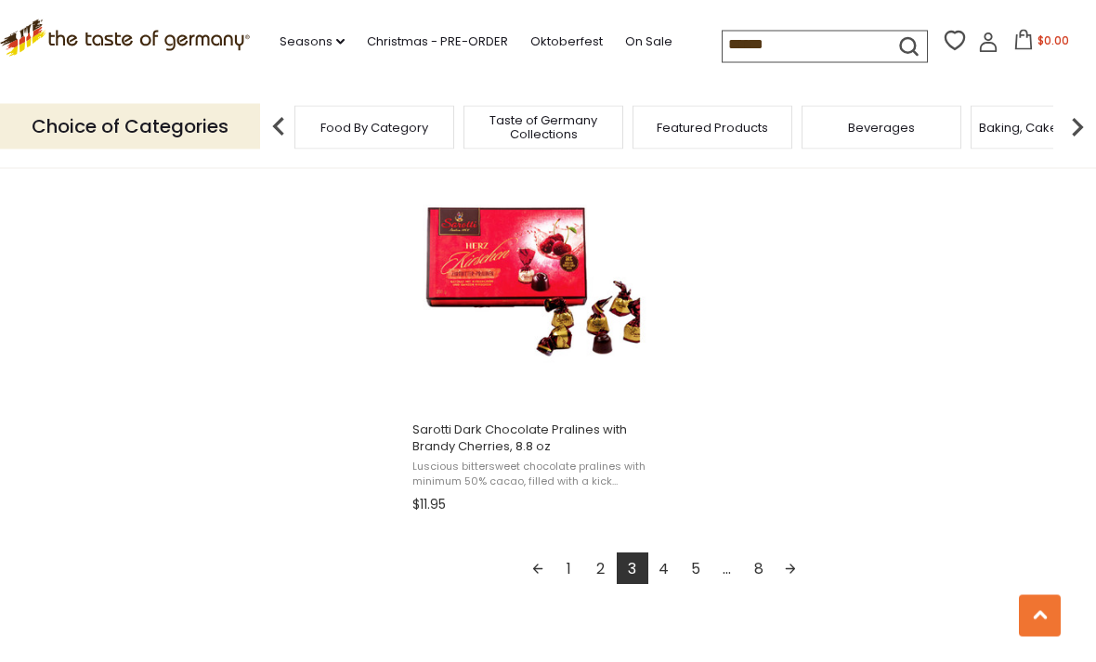
click at [671, 578] on link "4" at bounding box center [664, 569] width 32 height 32
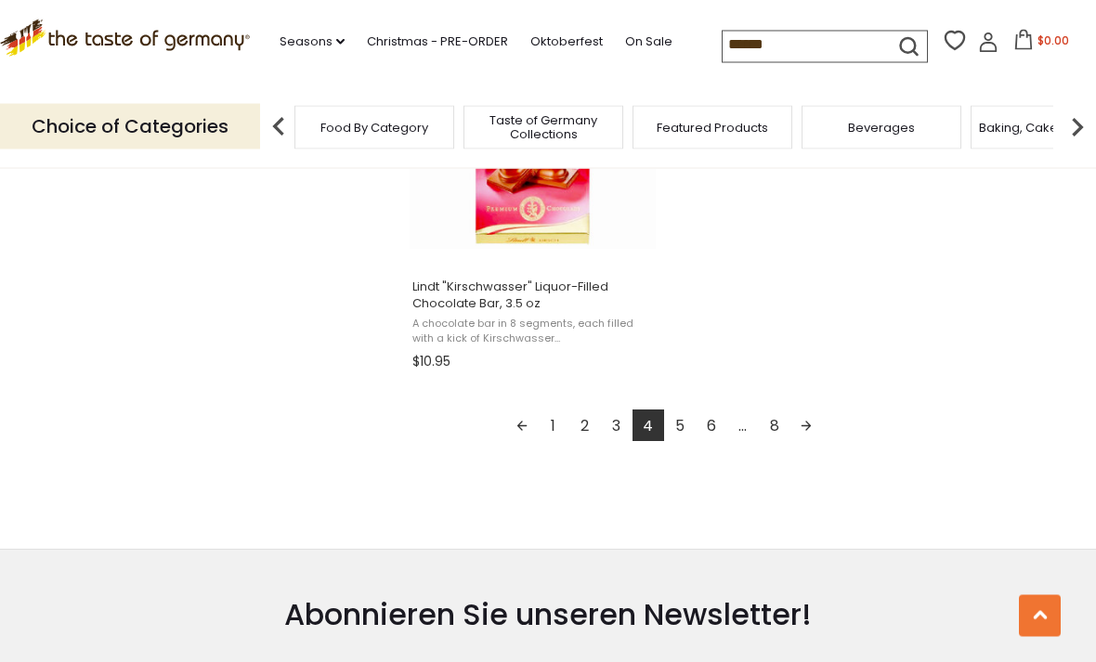
scroll to position [3403, 0]
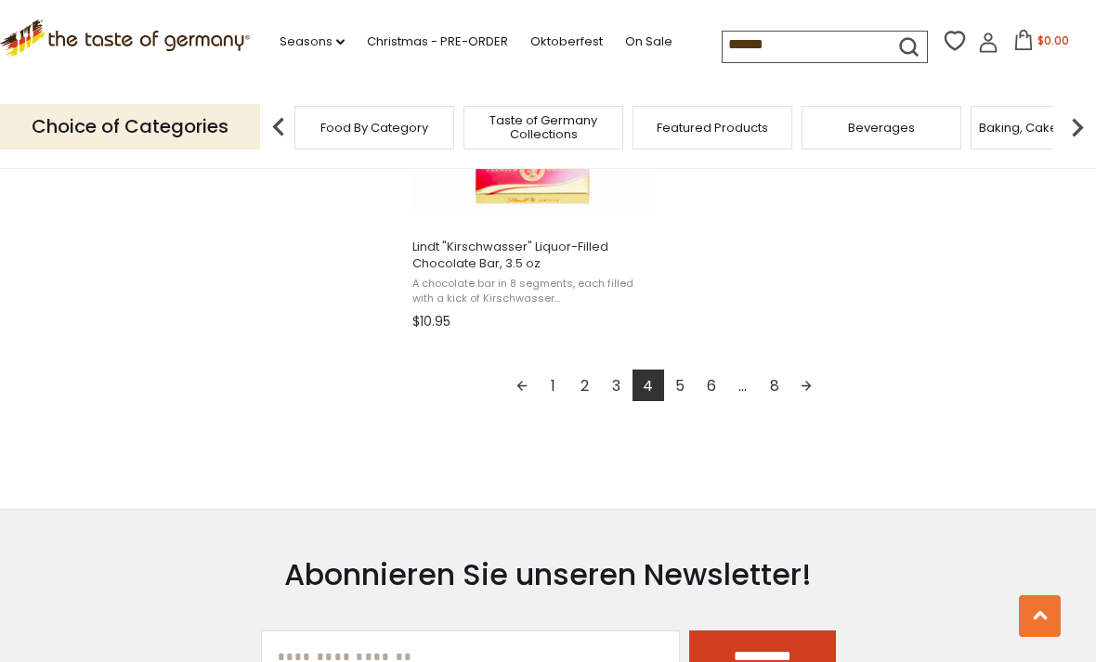
click at [722, 48] on input "******" at bounding box center [800, 45] width 157 height 26
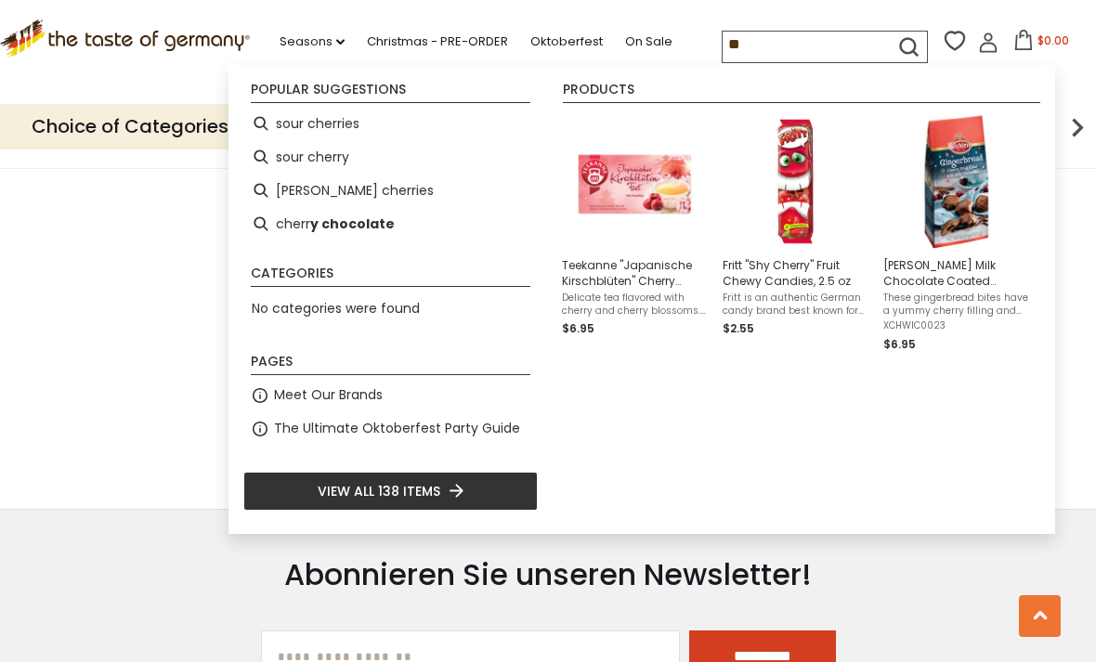
type input "*"
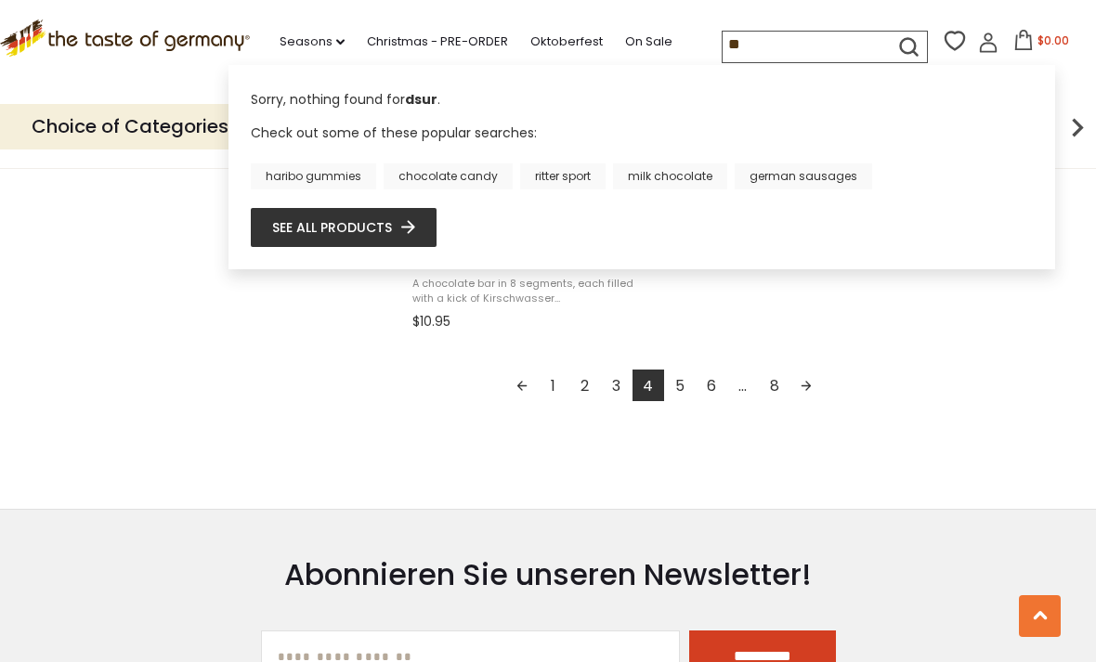
type input "*"
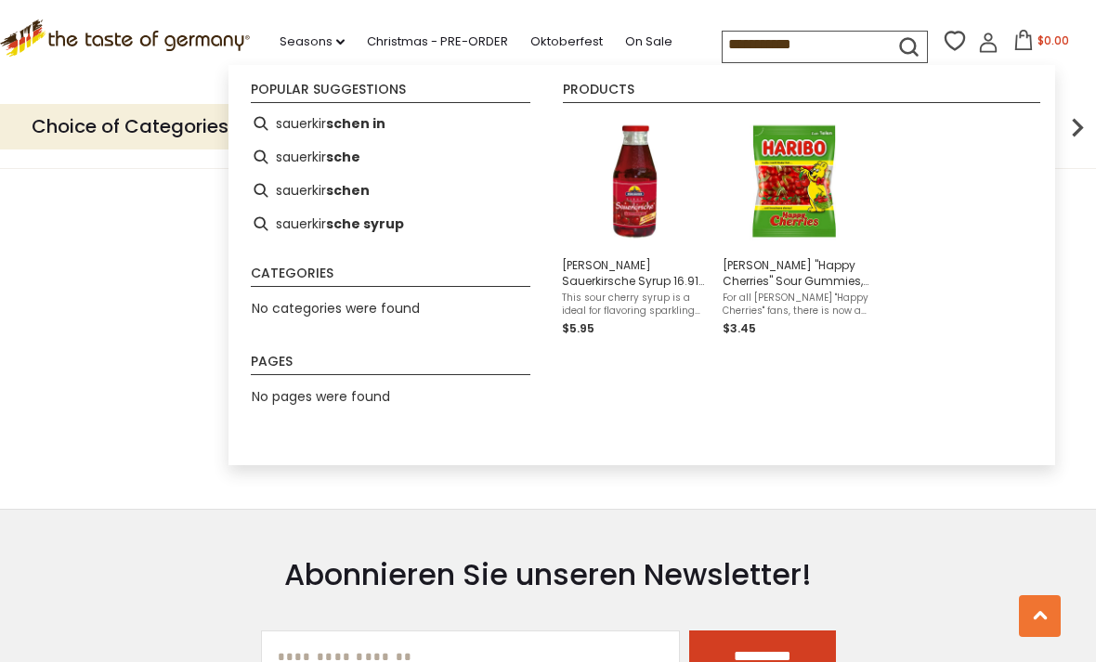
type input "**********"
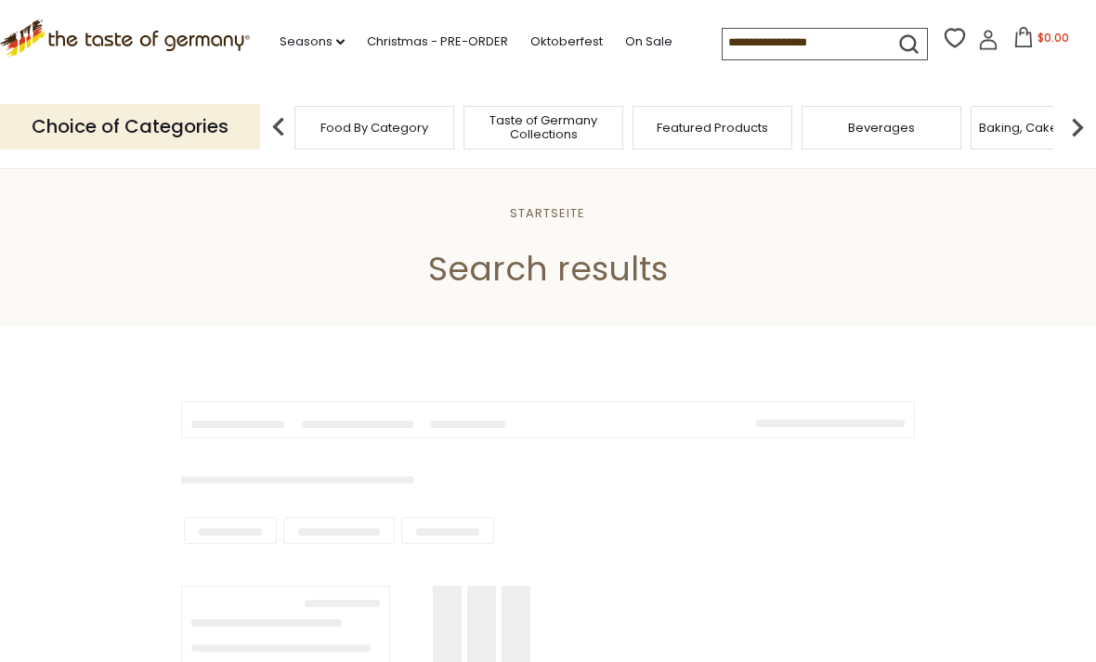
type input "**********"
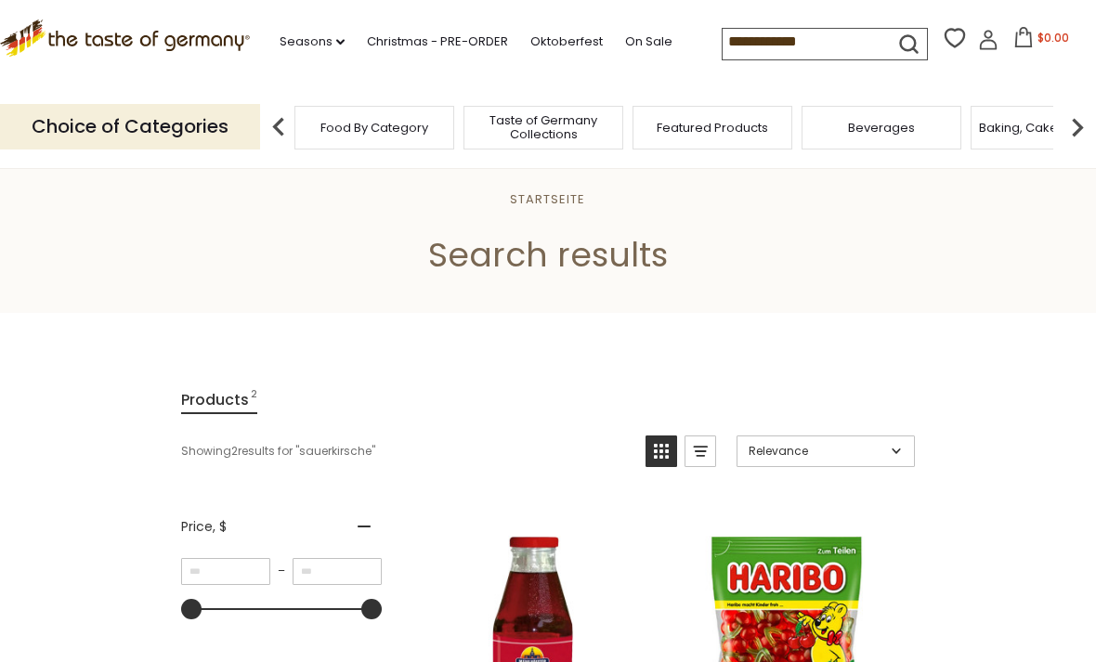
scroll to position [16, 0]
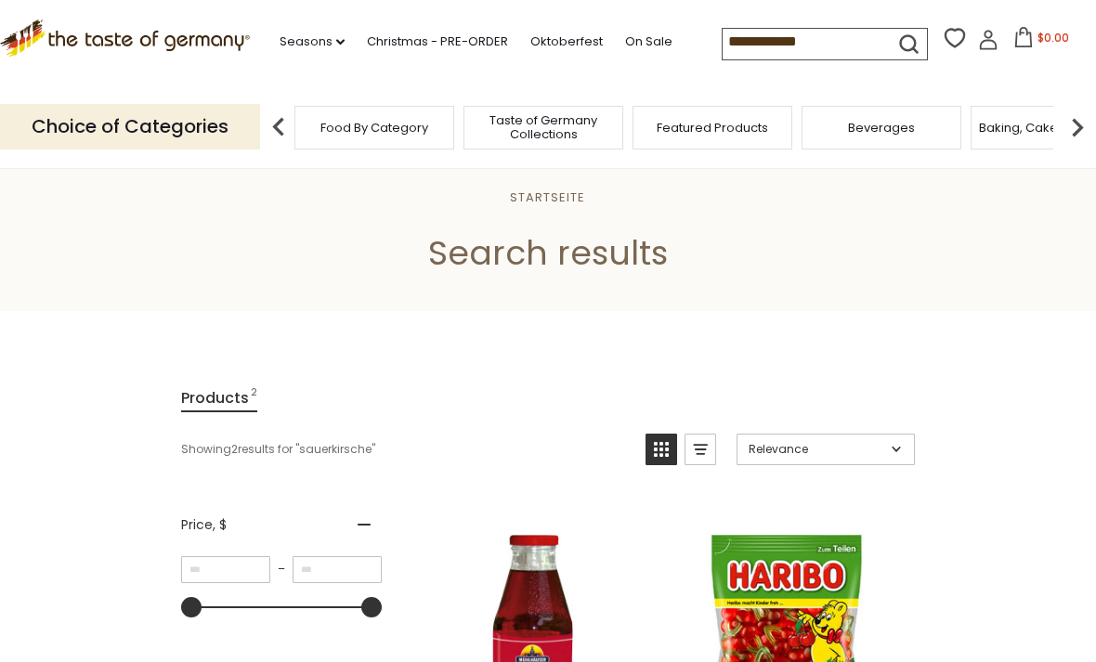
click at [1071, 138] on img at bounding box center [1076, 127] width 37 height 37
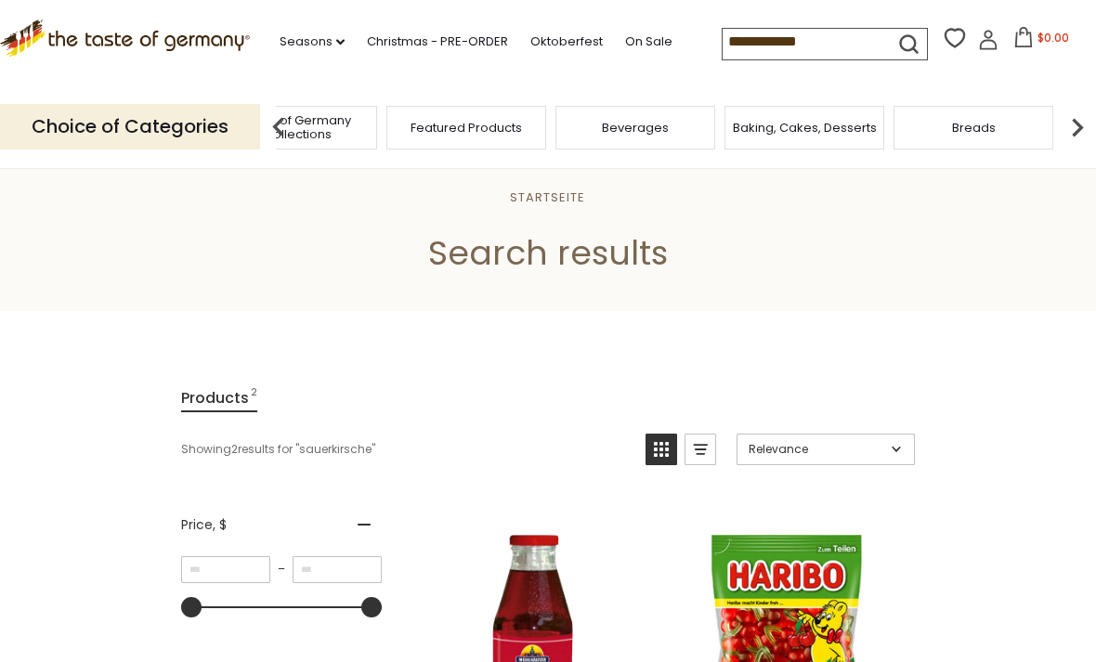
click at [1078, 132] on img at bounding box center [1076, 127] width 37 height 37
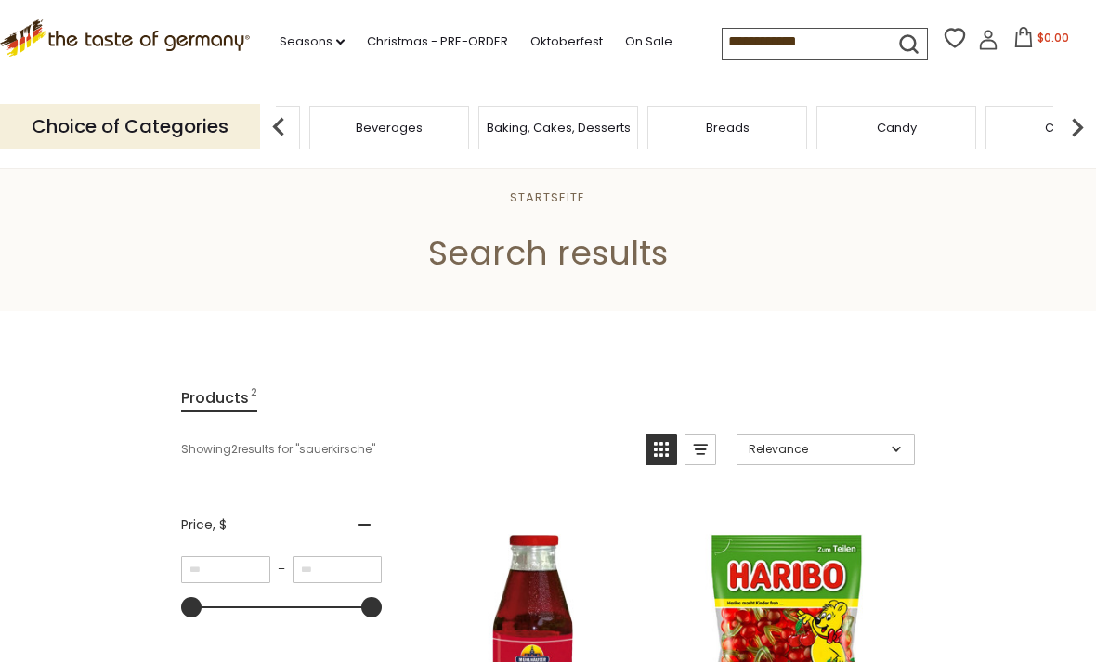
click at [1071, 133] on img at bounding box center [1076, 127] width 37 height 37
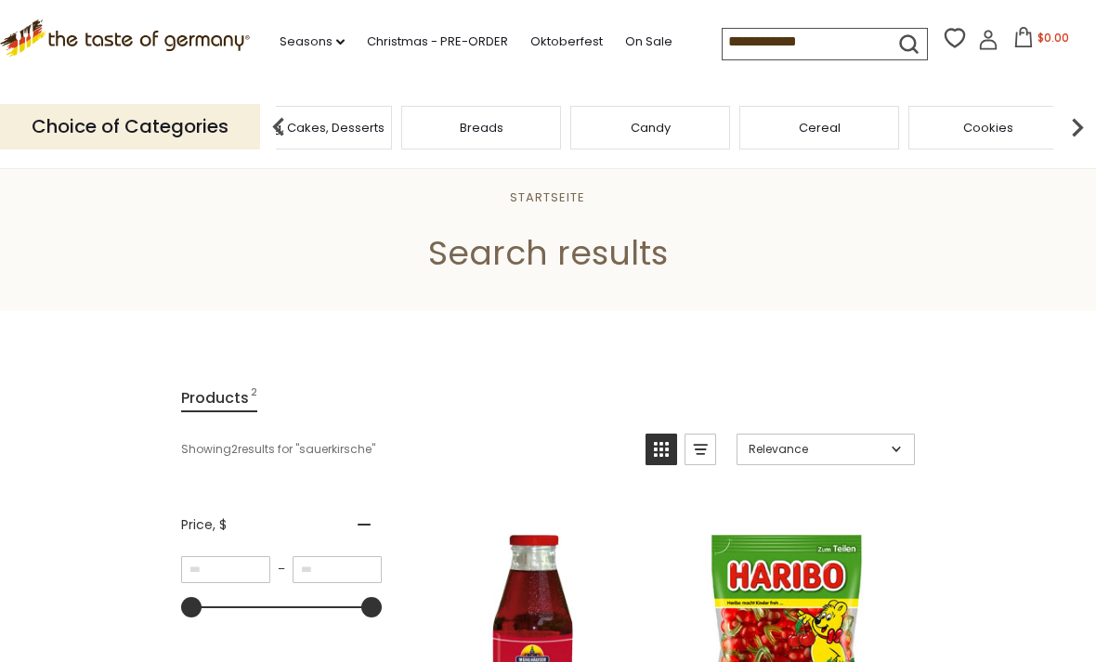
click at [1076, 134] on img at bounding box center [1076, 127] width 37 height 37
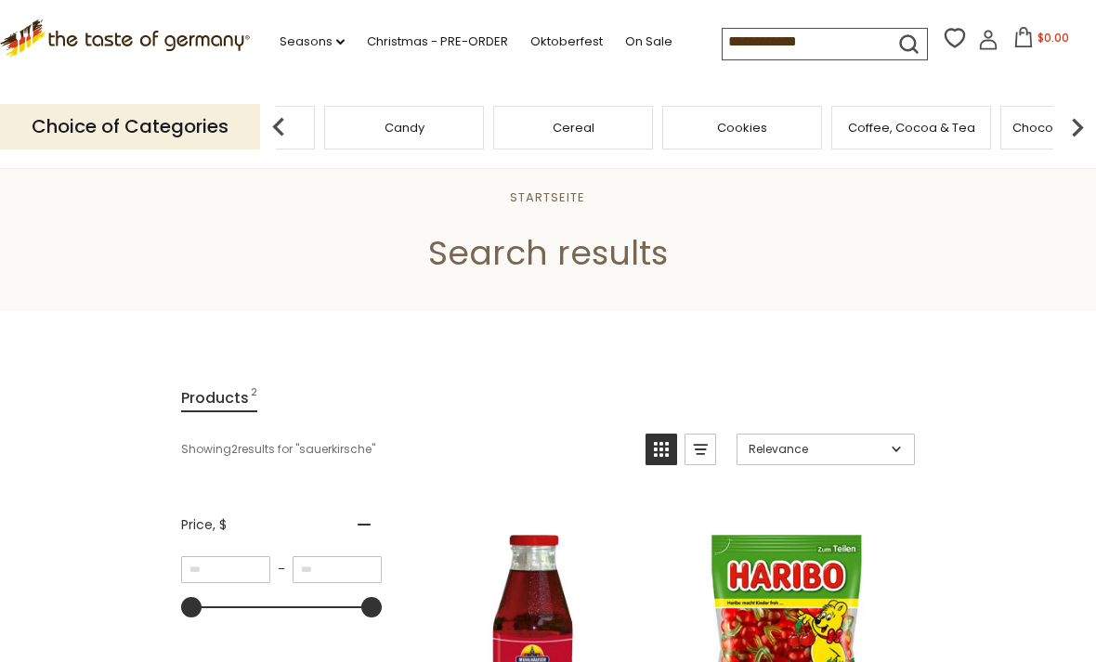
click at [1082, 129] on img at bounding box center [1076, 127] width 37 height 37
click at [1084, 127] on img at bounding box center [1076, 127] width 37 height 37
click at [1084, 133] on img at bounding box center [1076, 127] width 37 height 37
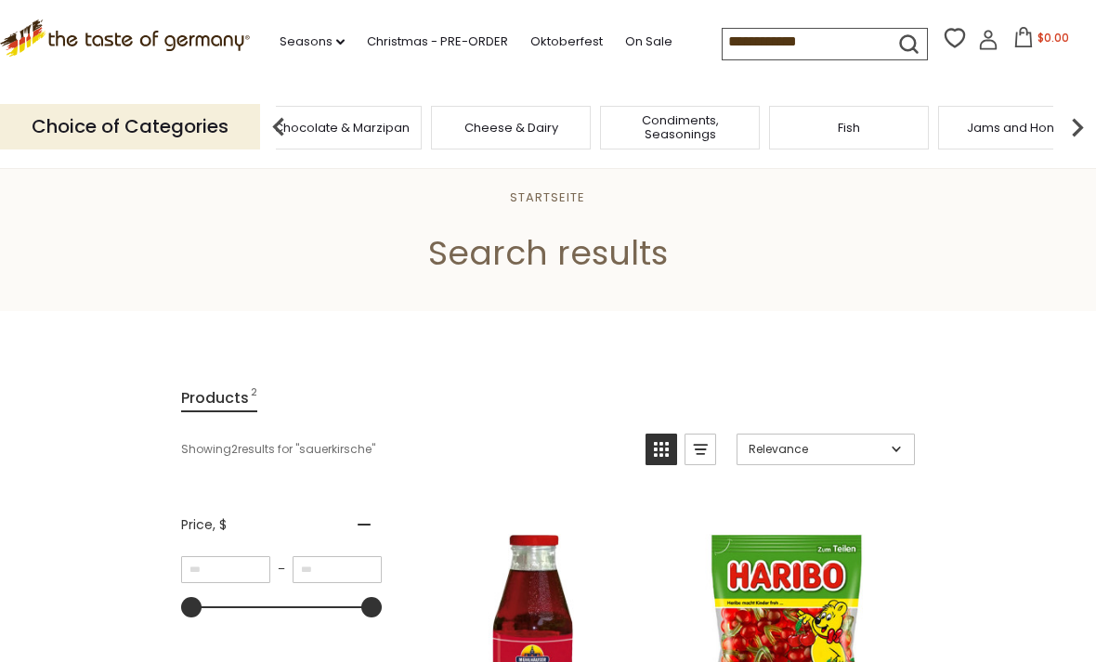
click at [1084, 130] on img at bounding box center [1076, 127] width 37 height 37
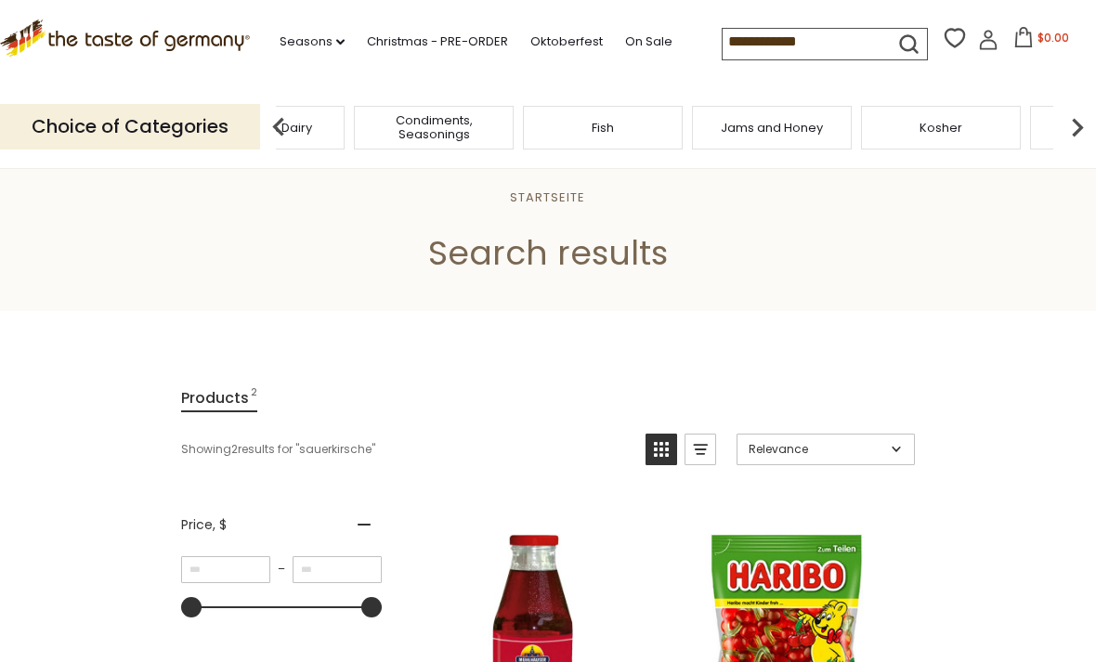
click at [1084, 130] on img at bounding box center [1076, 127] width 37 height 37
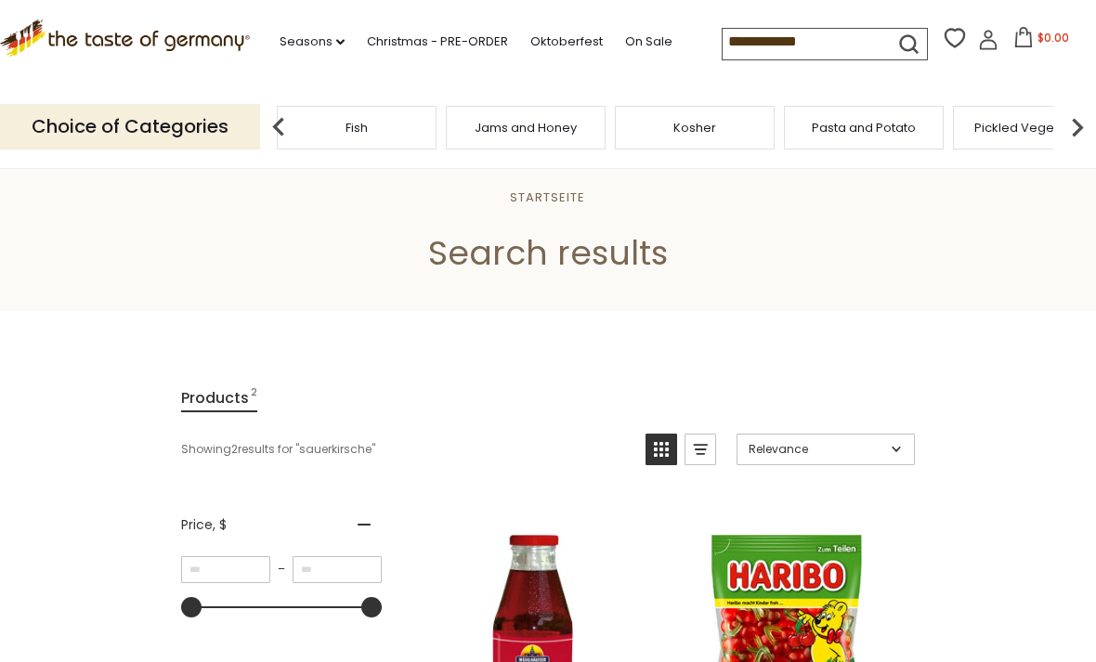
click at [1091, 134] on img at bounding box center [1076, 127] width 37 height 37
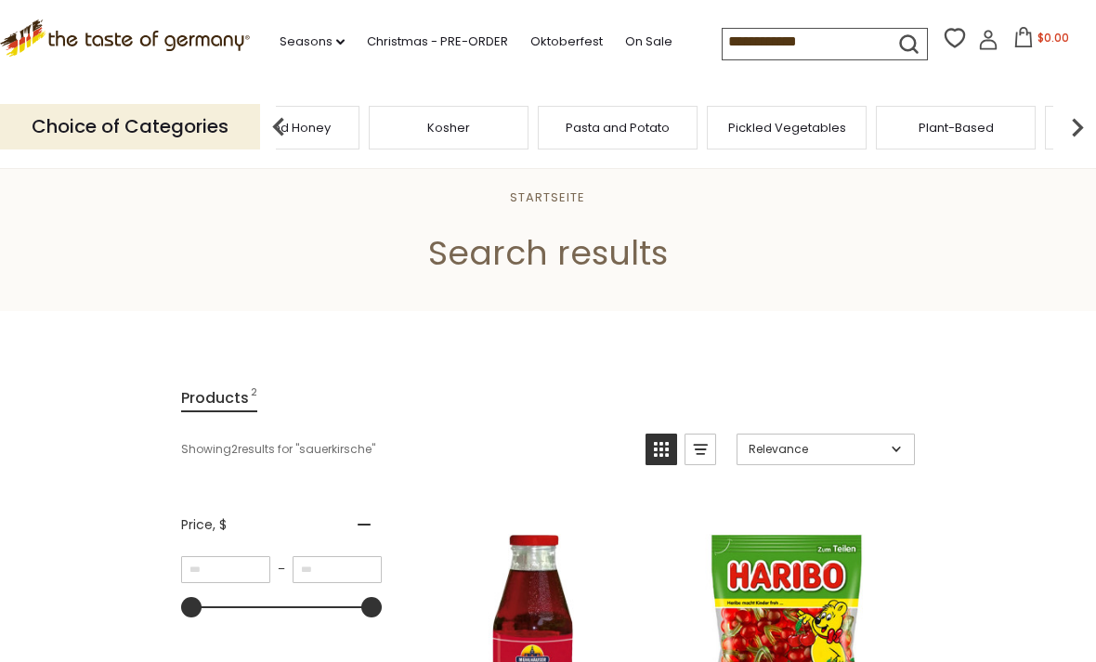
click at [1094, 127] on img at bounding box center [1076, 127] width 37 height 37
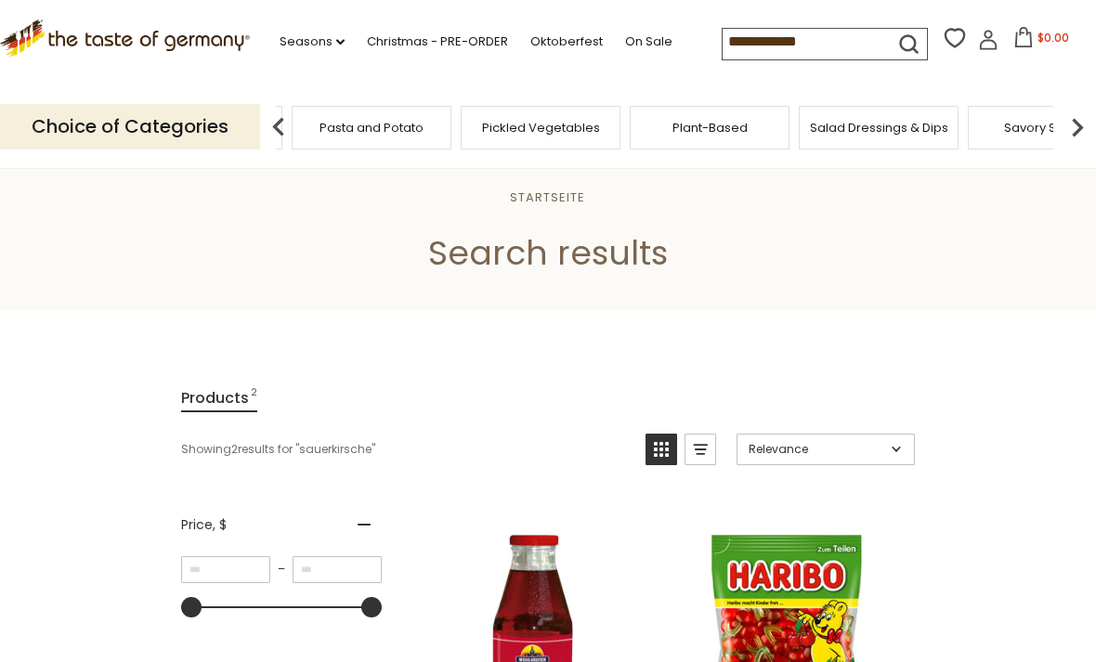
click at [1086, 130] on img at bounding box center [1076, 127] width 37 height 37
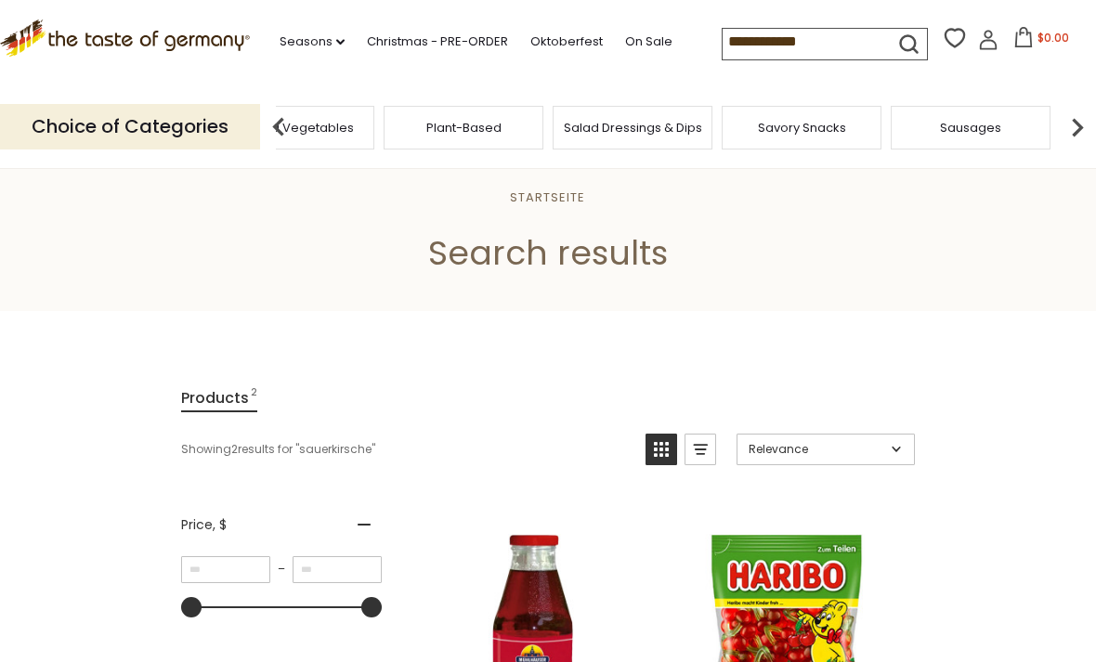
click at [1090, 130] on img at bounding box center [1076, 127] width 37 height 37
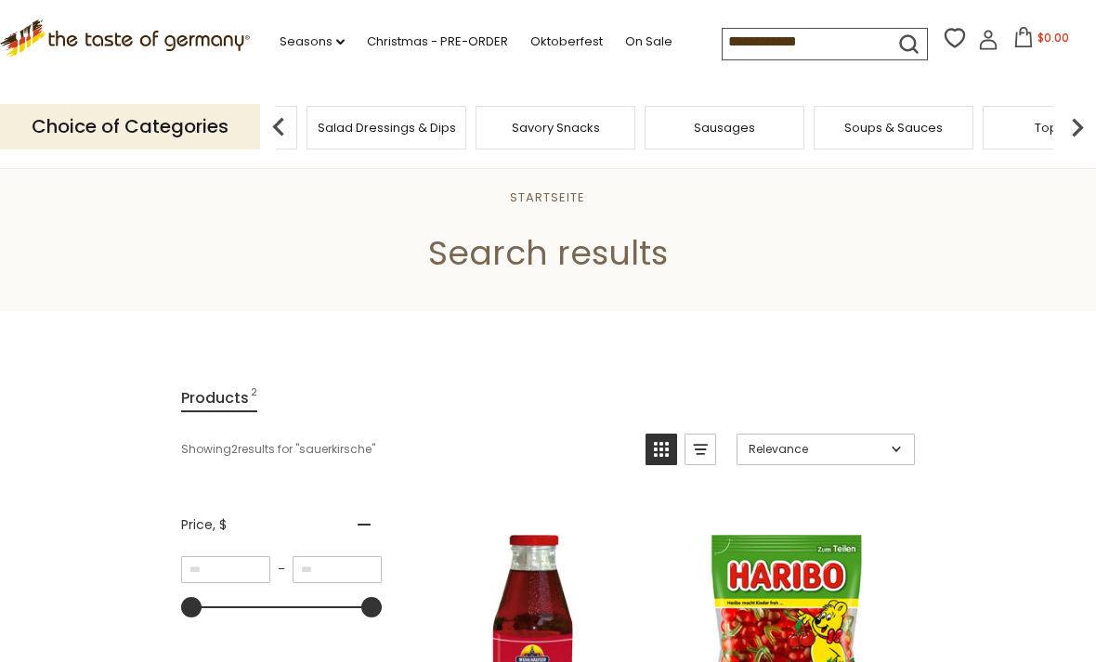
click at [1086, 127] on img at bounding box center [1076, 127] width 37 height 37
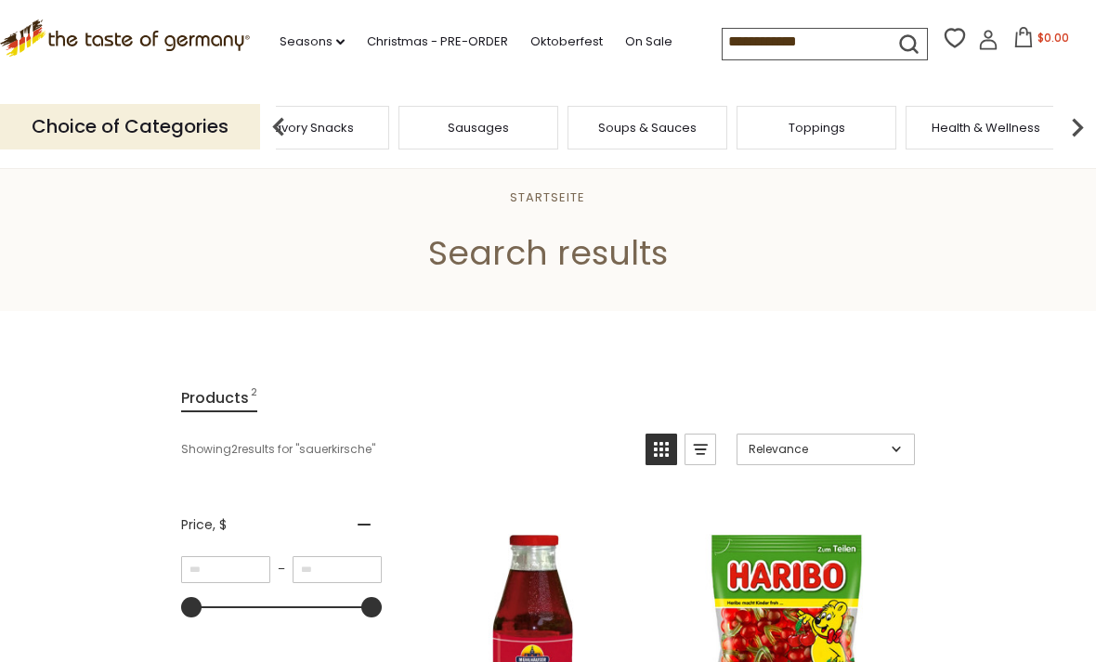
click at [1090, 129] on img at bounding box center [1076, 127] width 37 height 37
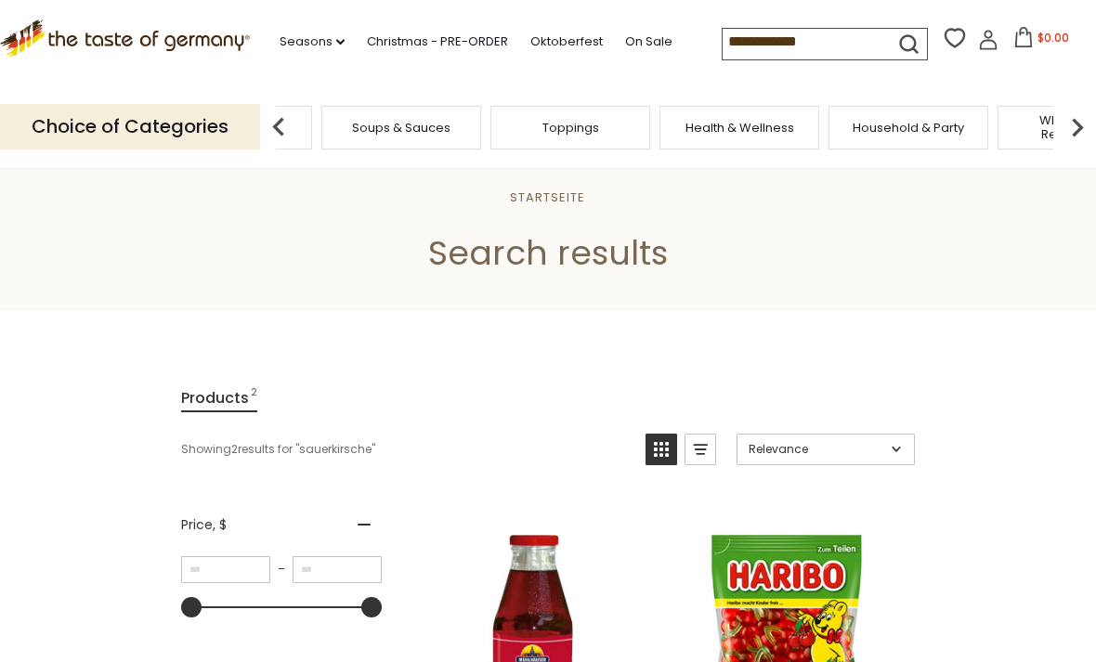
click at [1091, 128] on img at bounding box center [1076, 127] width 37 height 37
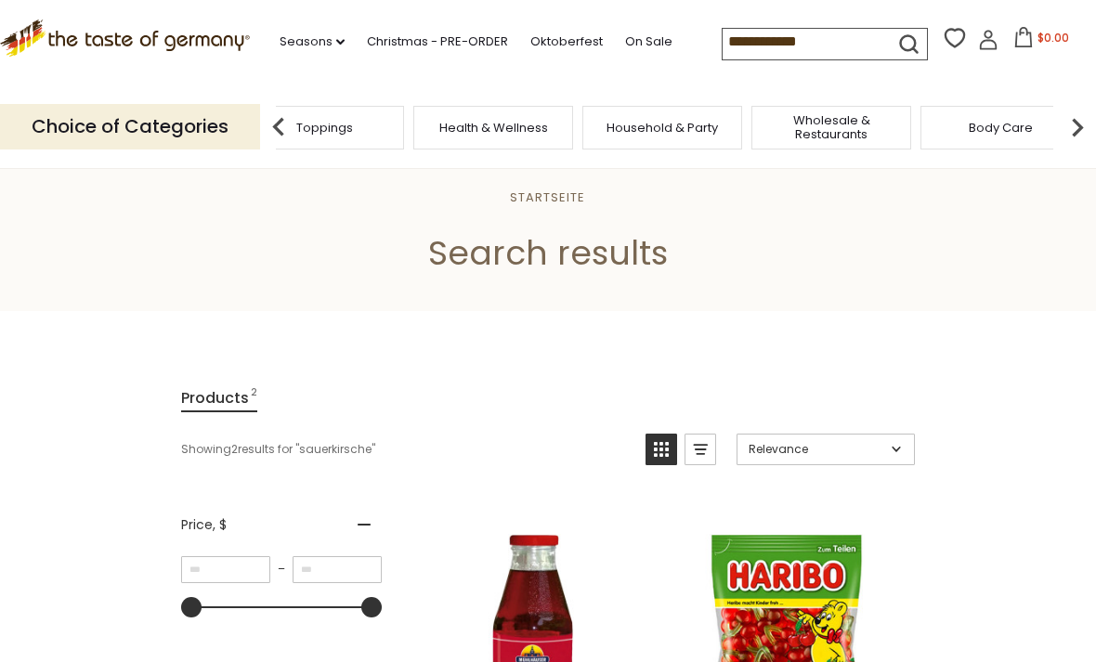
click at [1092, 127] on img at bounding box center [1076, 127] width 37 height 37
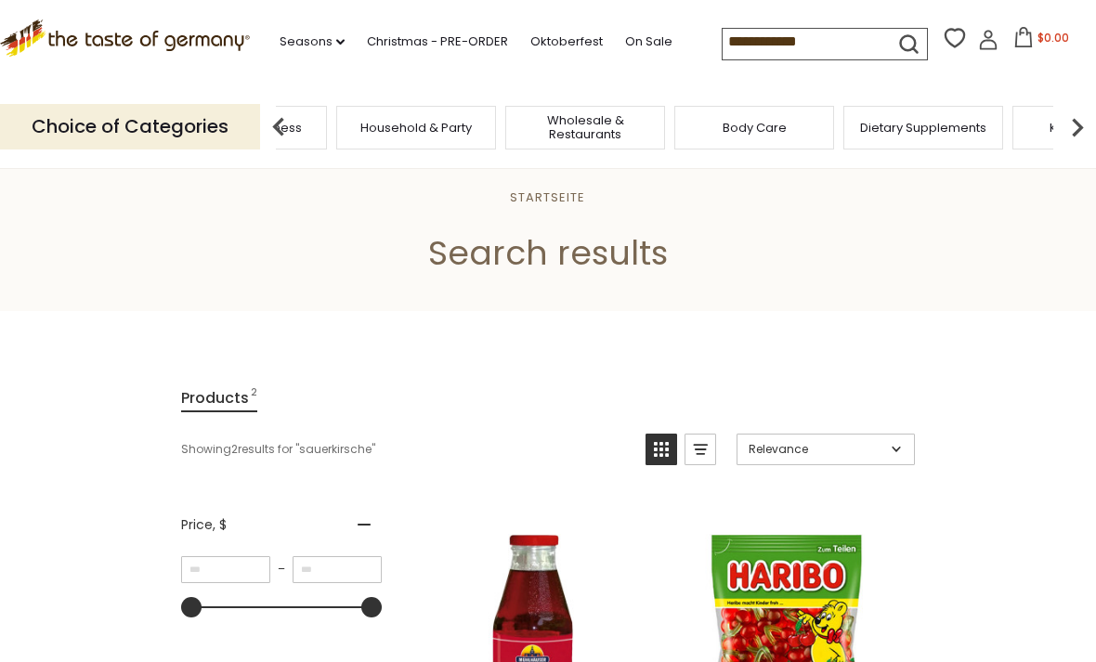
click at [1087, 132] on img at bounding box center [1076, 127] width 37 height 37
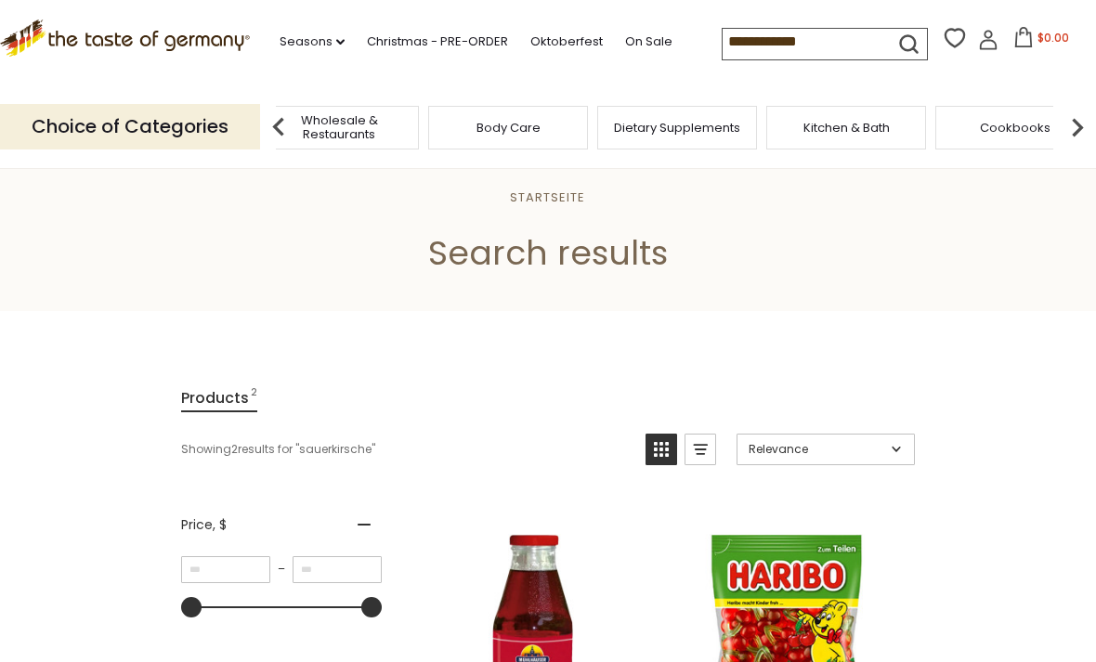
click at [1086, 126] on img at bounding box center [1076, 127] width 37 height 37
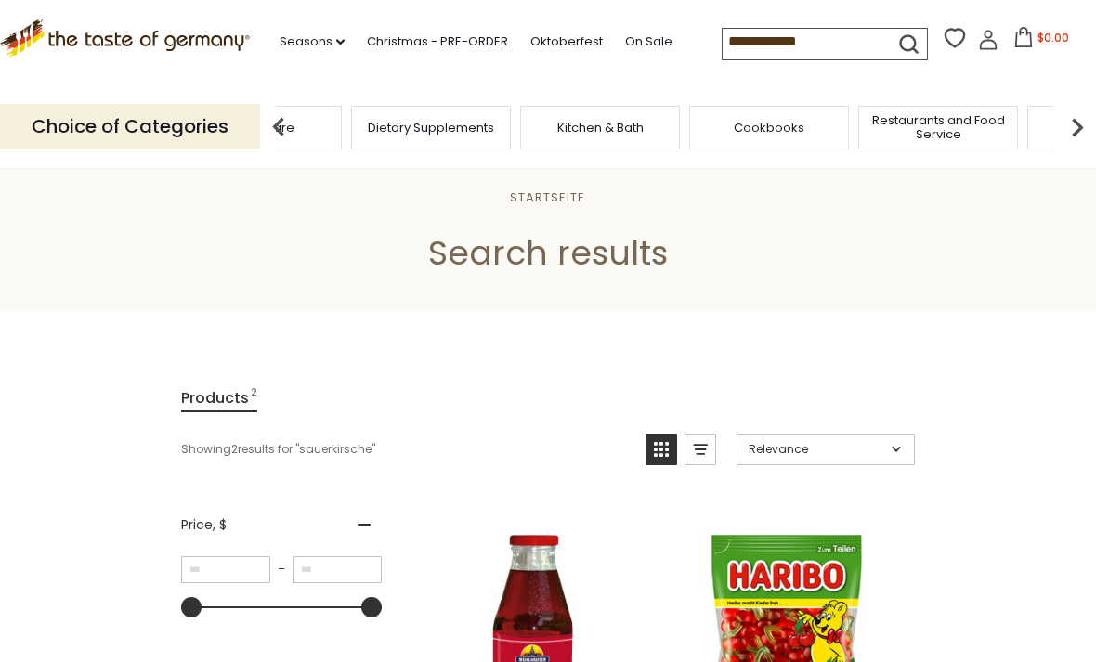
click at [1083, 130] on img at bounding box center [1076, 127] width 37 height 37
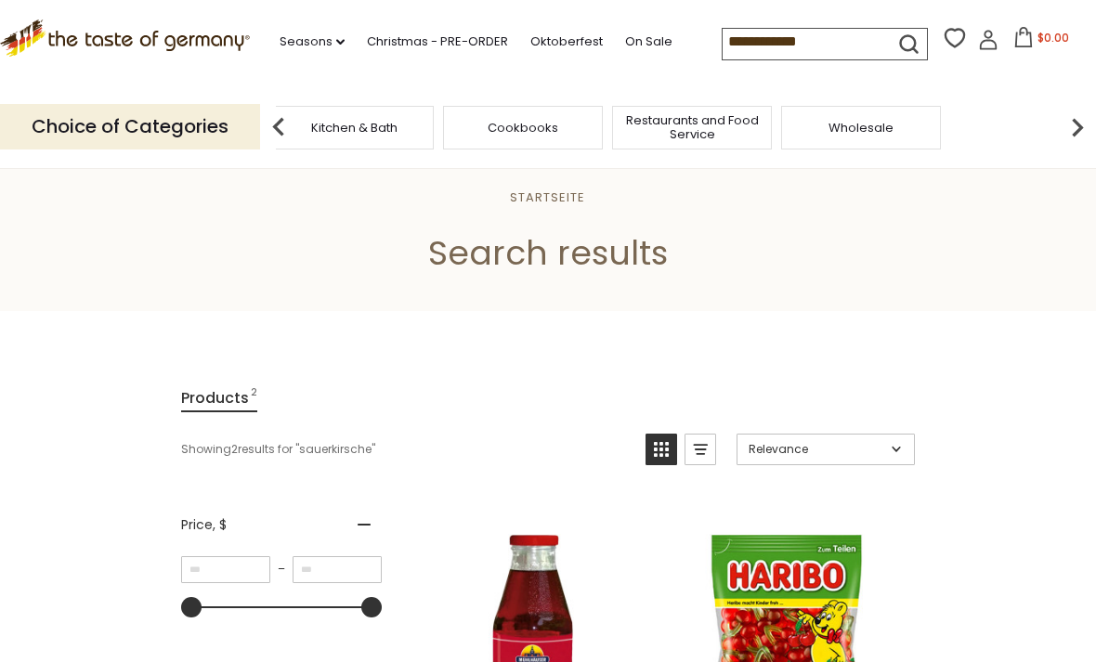
click at [1090, 134] on img at bounding box center [1076, 127] width 37 height 37
click at [1006, 118] on div "Food By Category Taste of Germany Collections Featured Products Beverages Bakin…" at bounding box center [664, 128] width 777 height 44
click at [265, 116] on img at bounding box center [278, 127] width 37 height 37
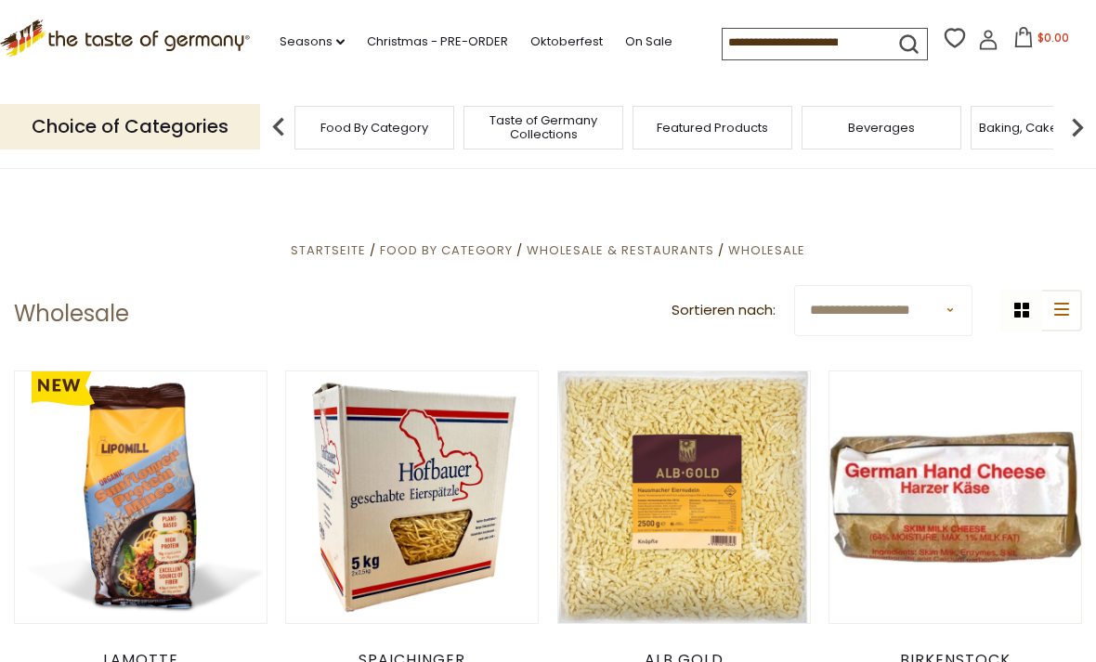
click at [272, 134] on img at bounding box center [278, 127] width 37 height 37
click at [260, 109] on img at bounding box center [278, 127] width 37 height 37
click at [301, 32] on link "Seasons dropdown_arrow" at bounding box center [311, 42] width 65 height 20
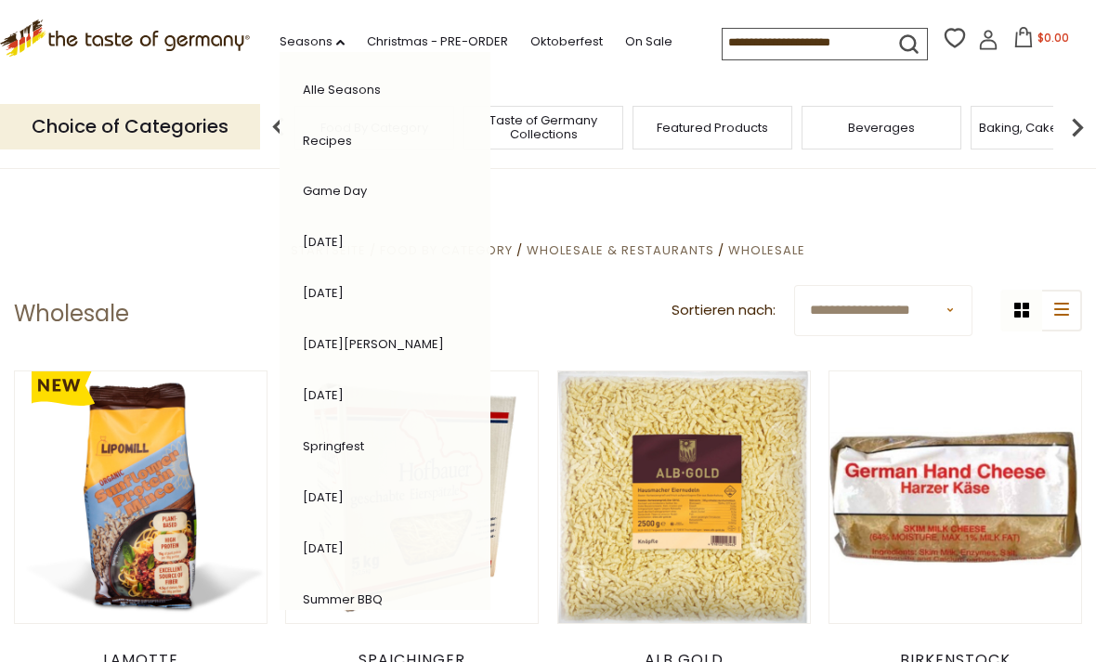
click at [428, 33] on link "Christmas - PRE-ORDER" at bounding box center [437, 42] width 141 height 20
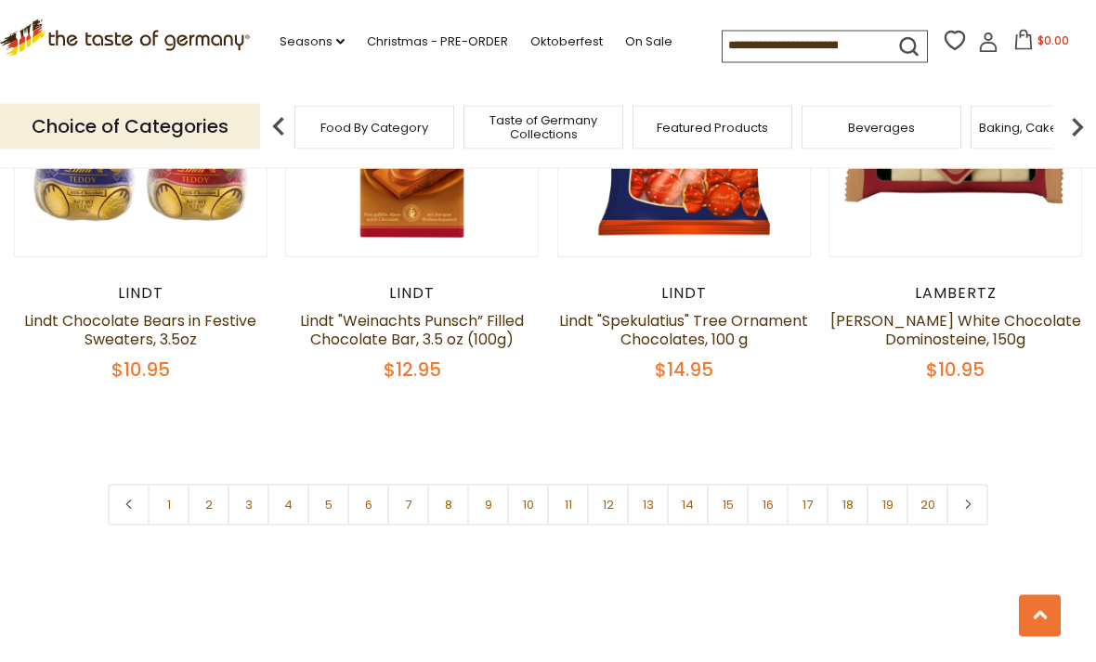
scroll to position [4261, 0]
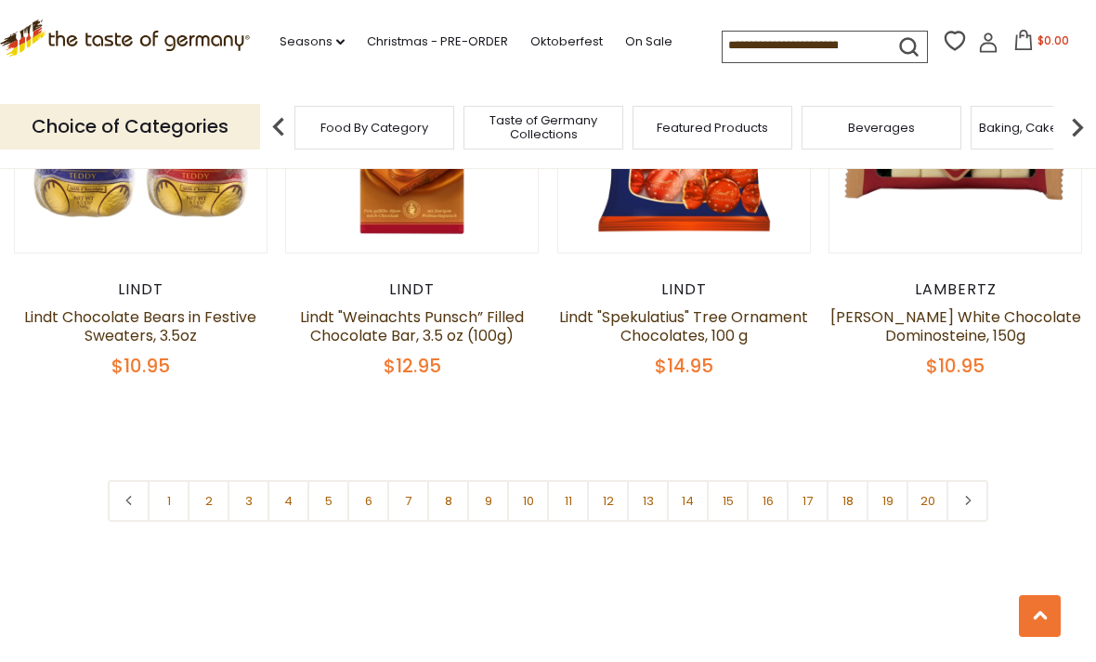
click at [205, 495] on link "2" at bounding box center [209, 501] width 42 height 42
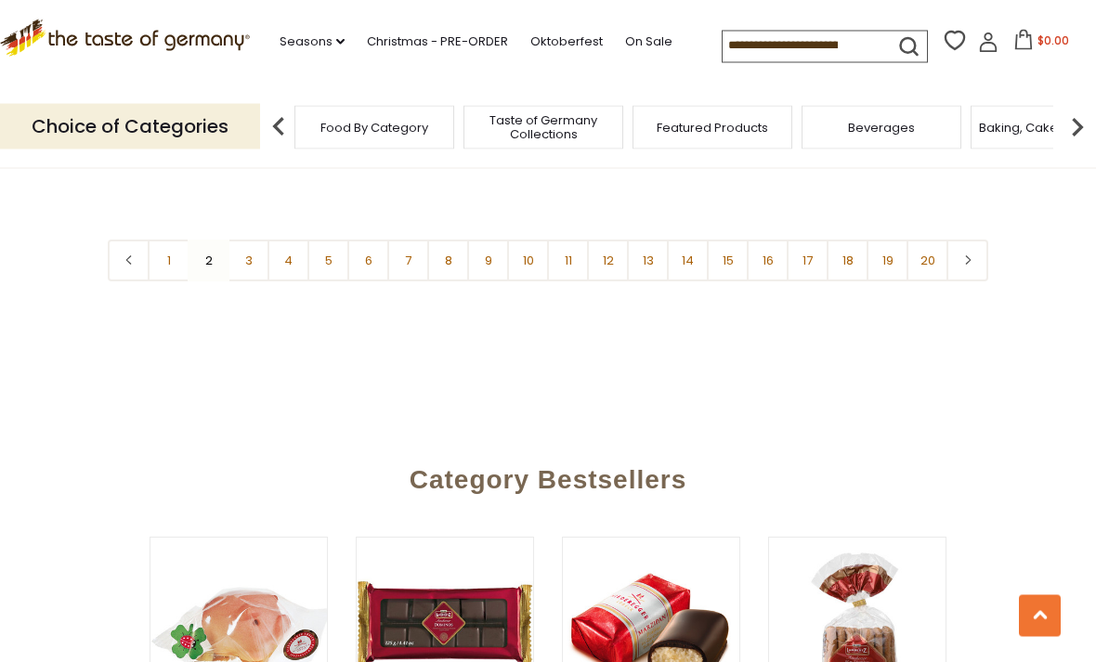
scroll to position [4525, 0]
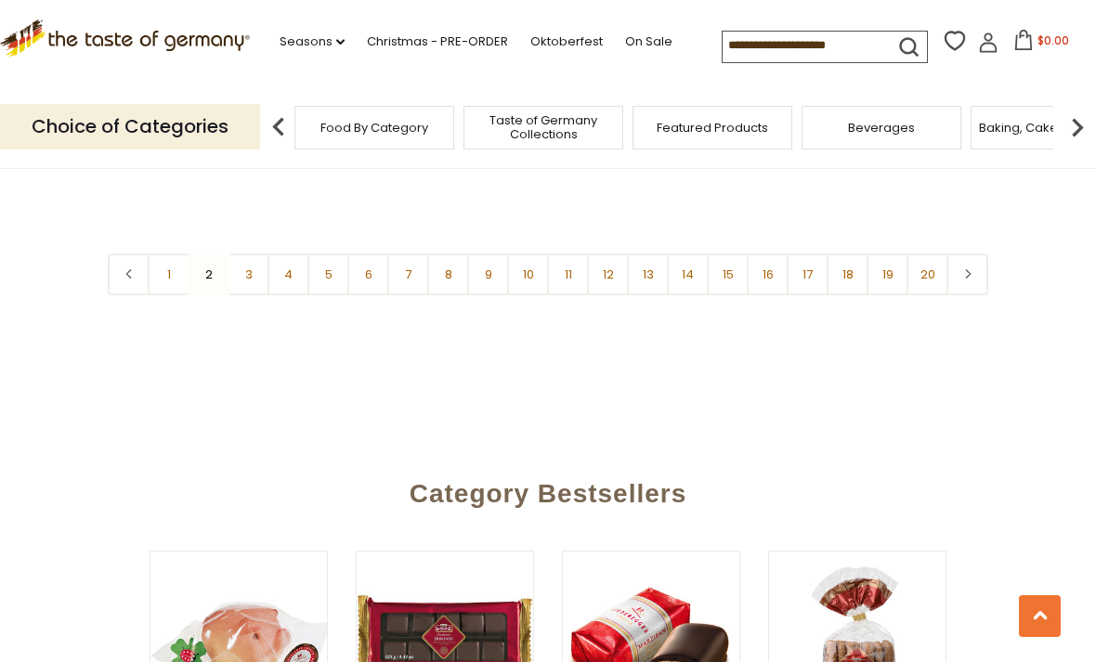
click at [251, 253] on link "3" at bounding box center [248, 274] width 42 height 42
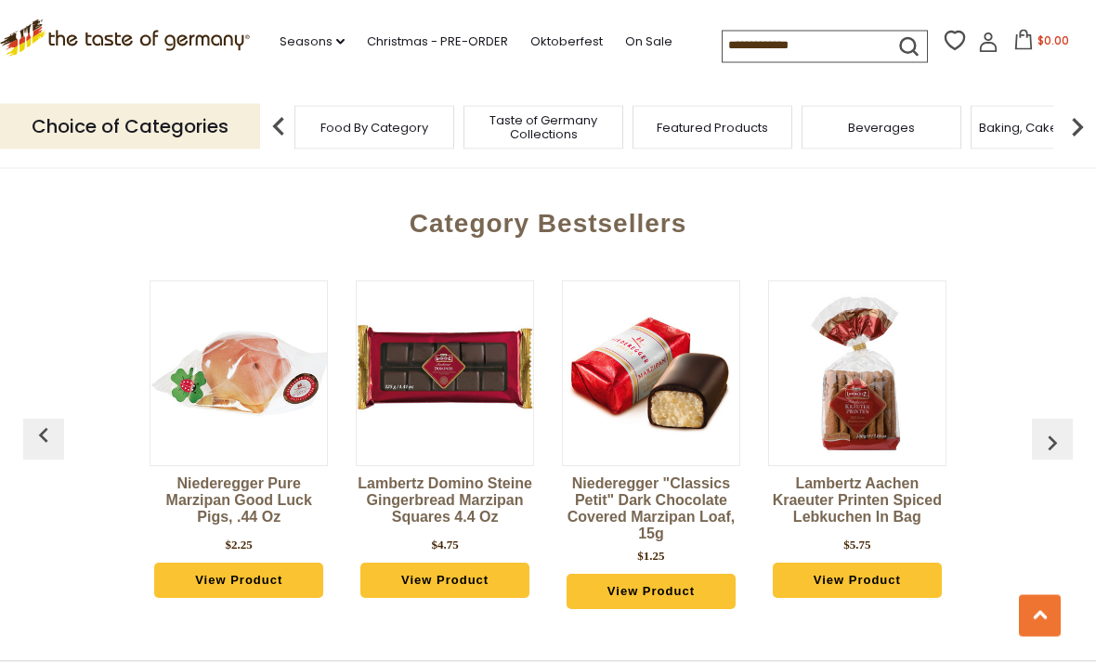
scroll to position [4753, 0]
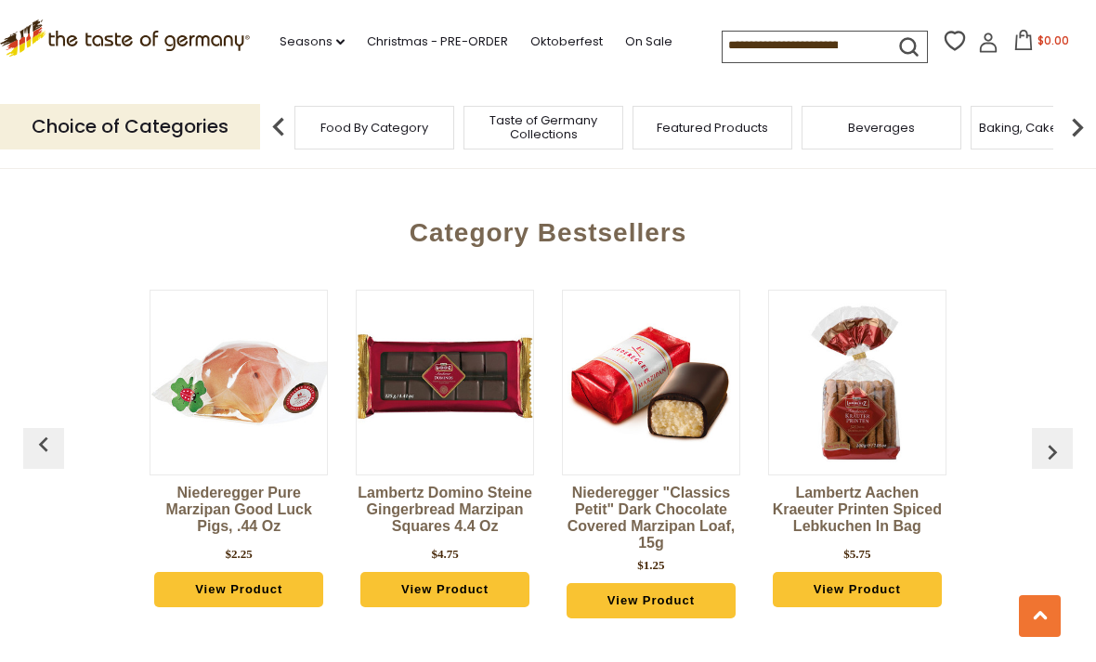
click at [229, 409] on img at bounding box center [238, 382] width 176 height 176
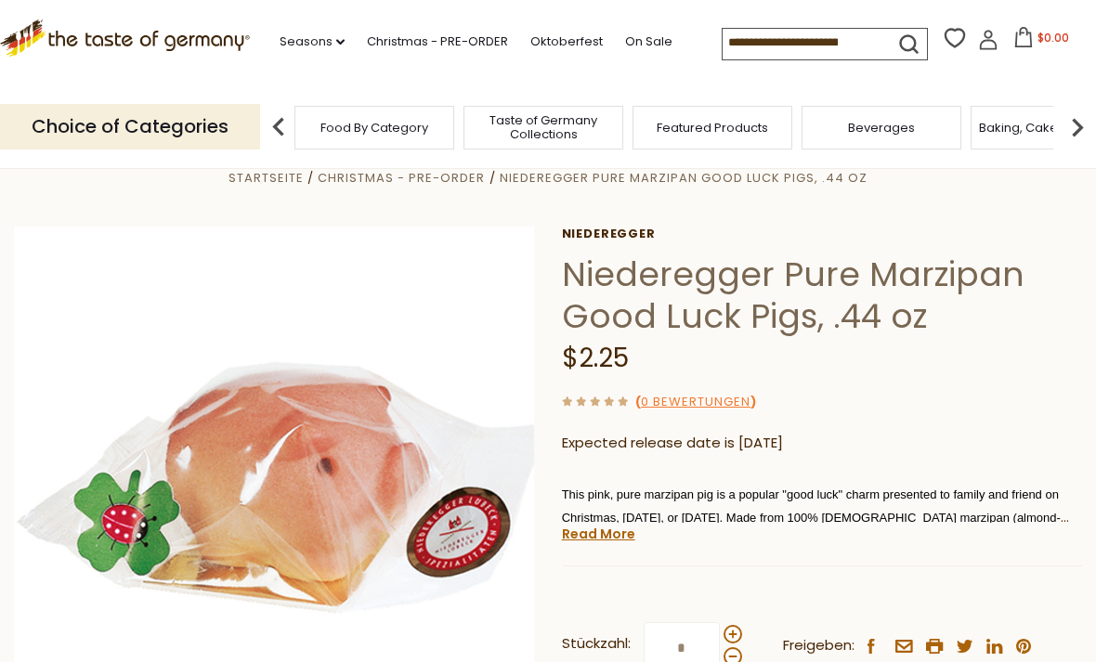
scroll to position [38, 0]
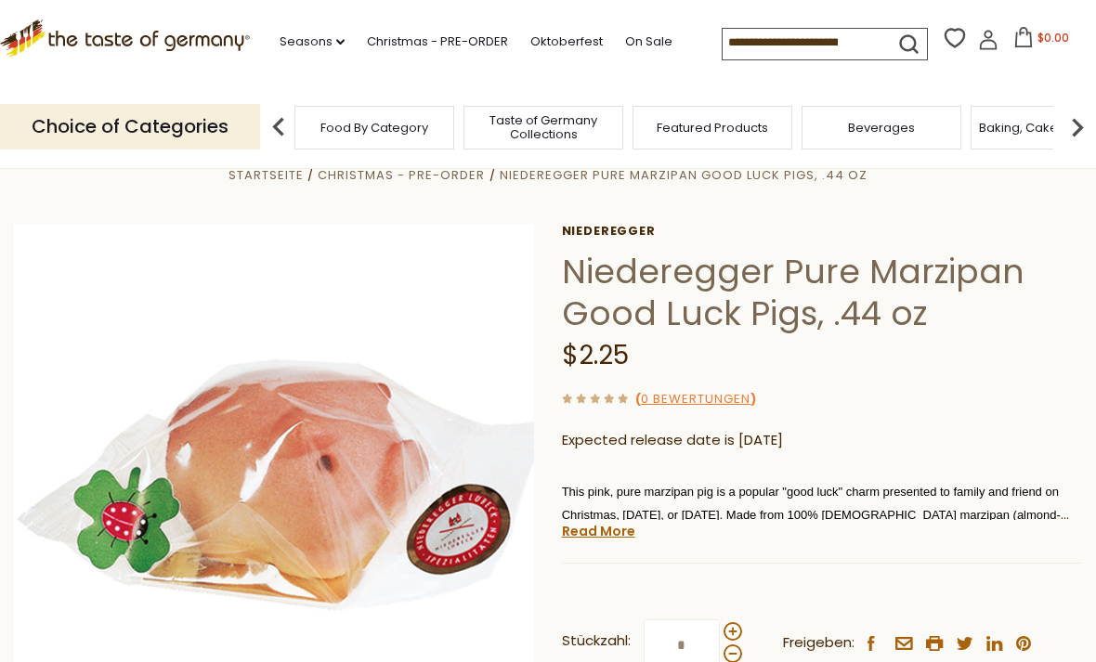
click at [555, 42] on link "Oktoberfest" at bounding box center [566, 42] width 72 height 20
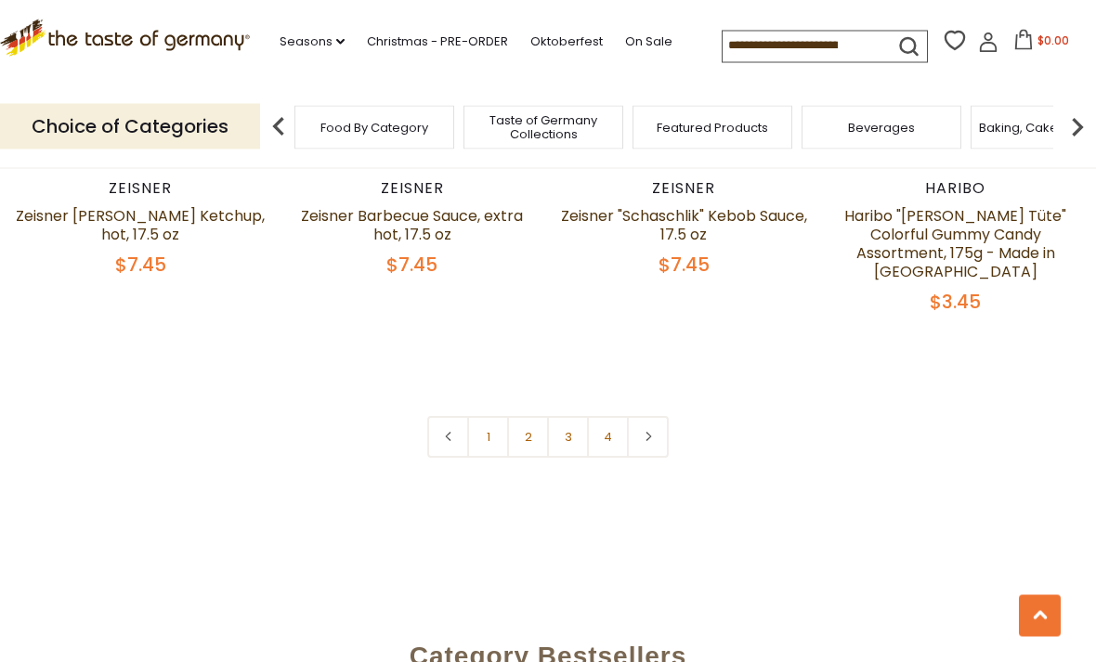
scroll to position [4429, 0]
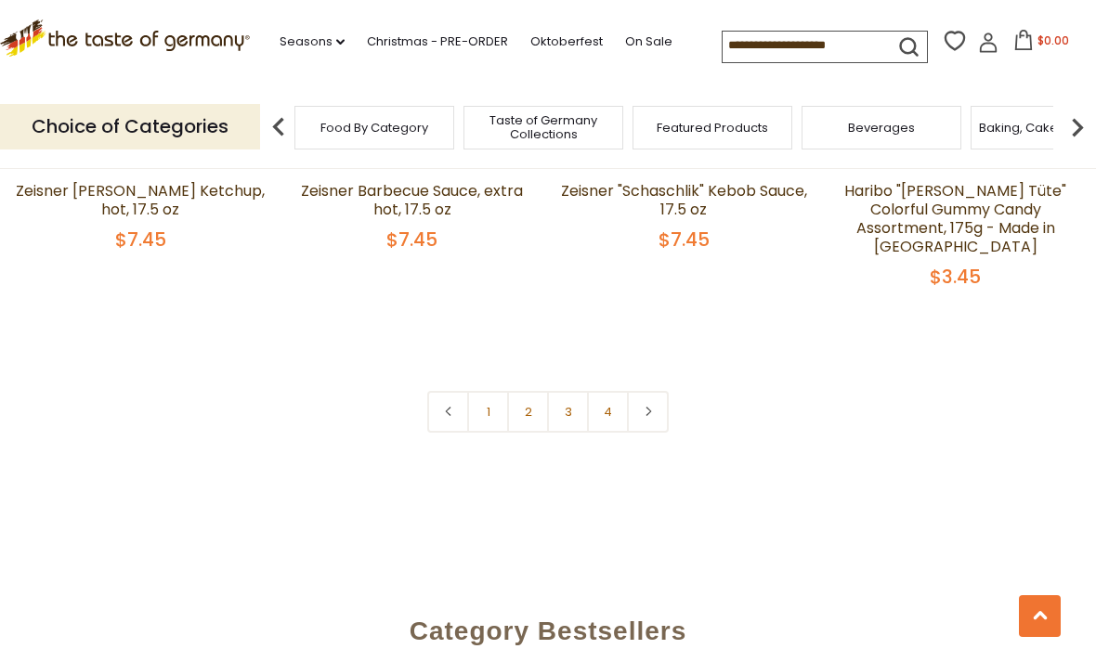
click at [514, 401] on link "2" at bounding box center [528, 412] width 42 height 42
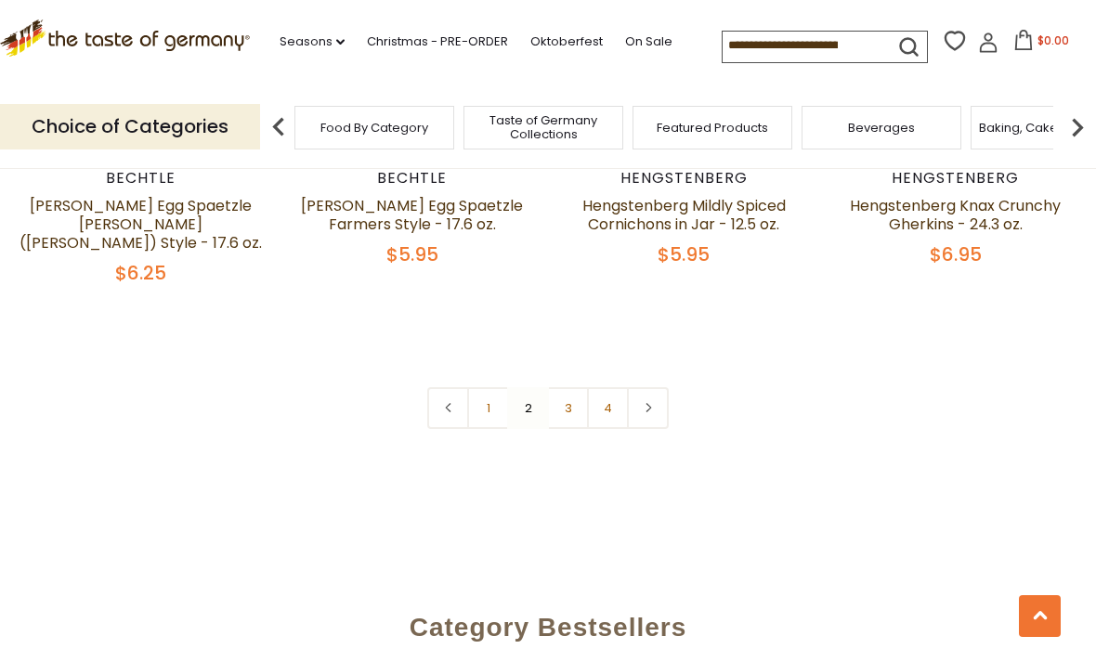
scroll to position [4452, 0]
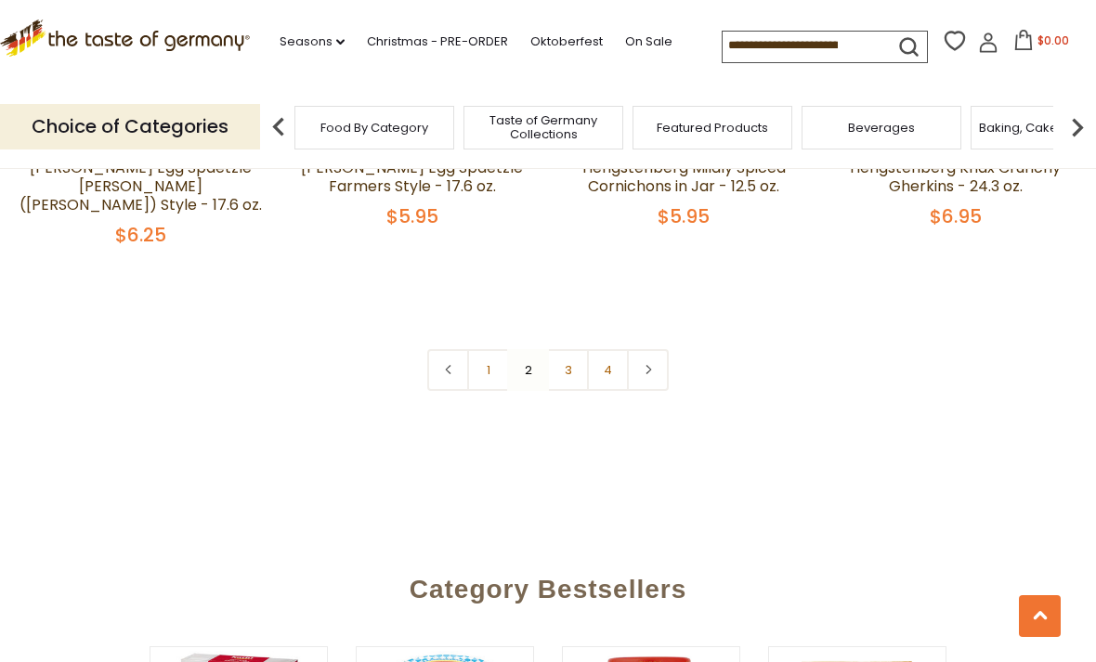
click at [555, 349] on link "3" at bounding box center [568, 370] width 42 height 42
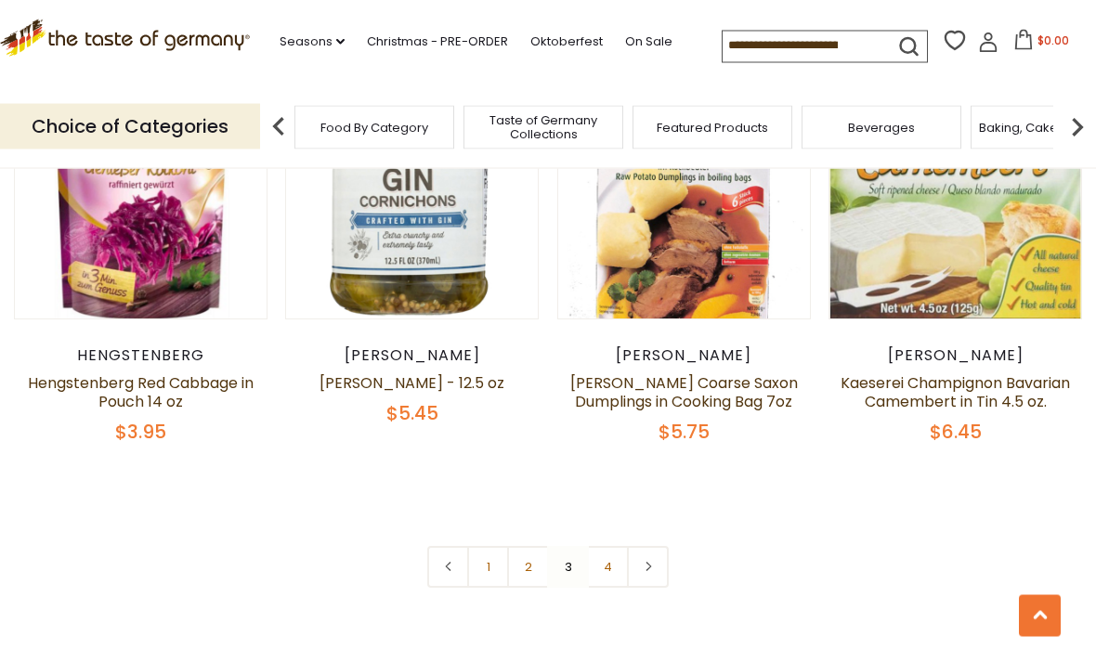
click at [595, 565] on link "4" at bounding box center [608, 568] width 42 height 42
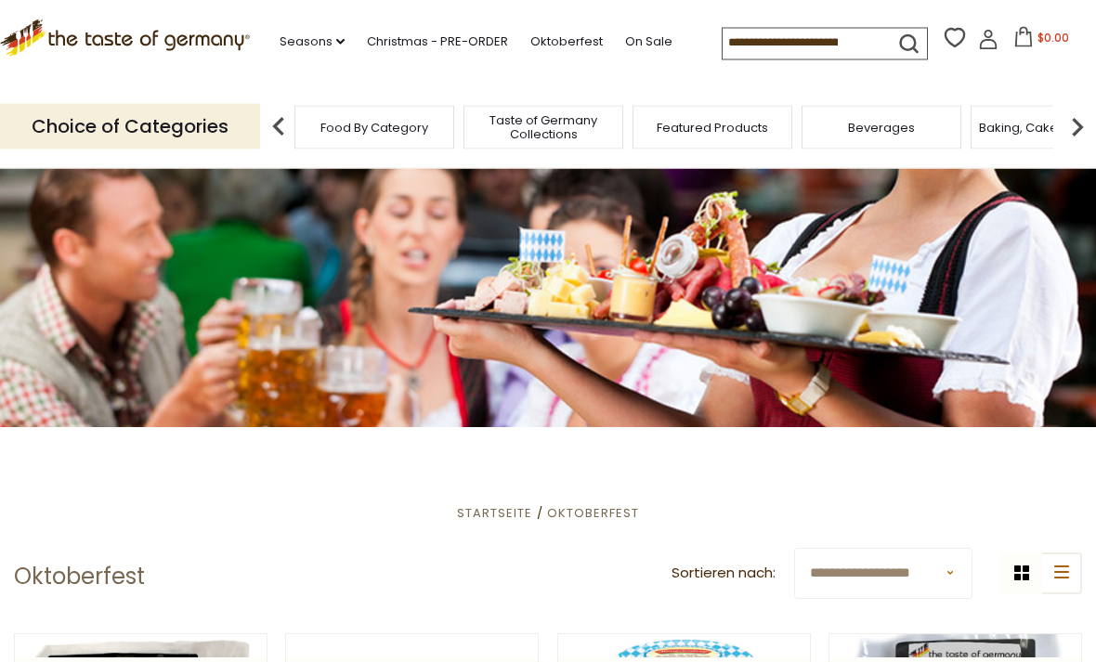
scroll to position [0, 0]
